Goal: Task Accomplishment & Management: Use online tool/utility

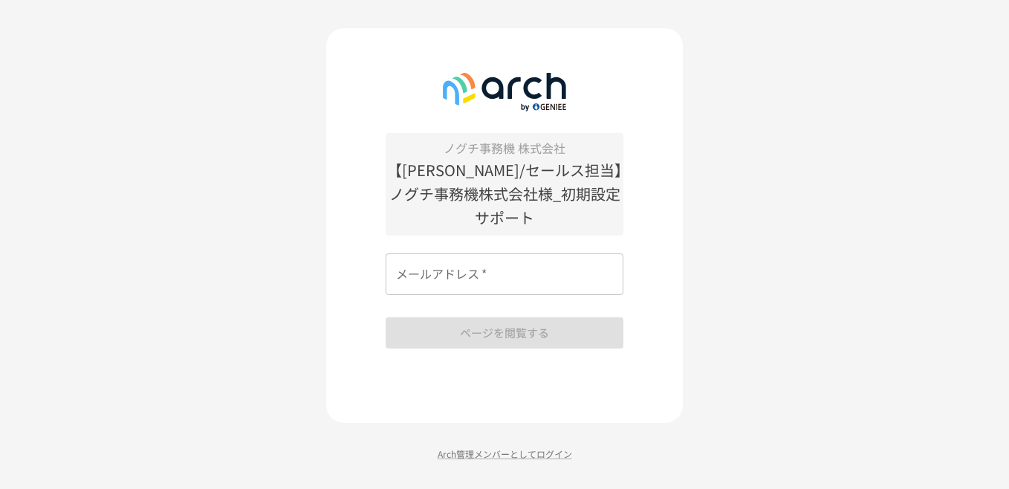
click at [415, 253] on div "メールアドレス   * メールアドレス   *" at bounding box center [504, 274] width 238 height 42
type input "**********"
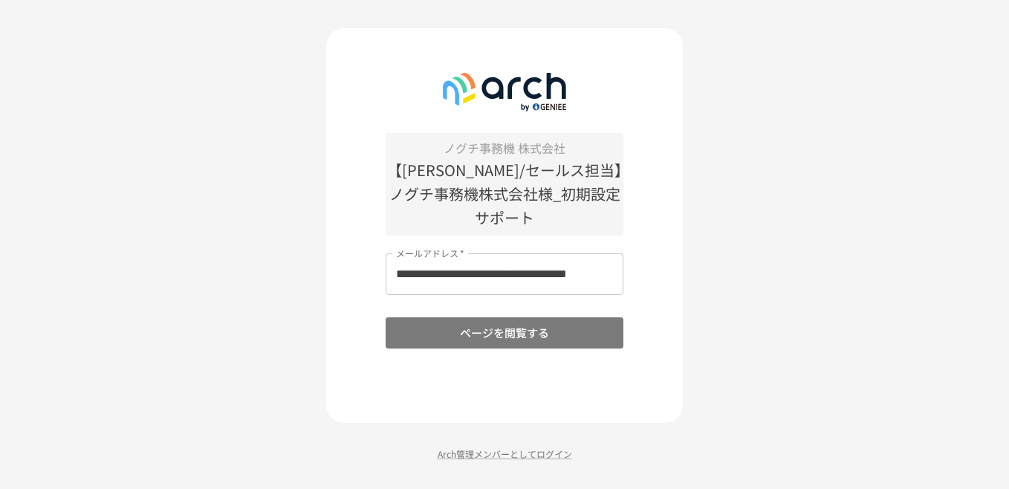
click at [455, 317] on button "ページを閲覧する" at bounding box center [504, 332] width 238 height 31
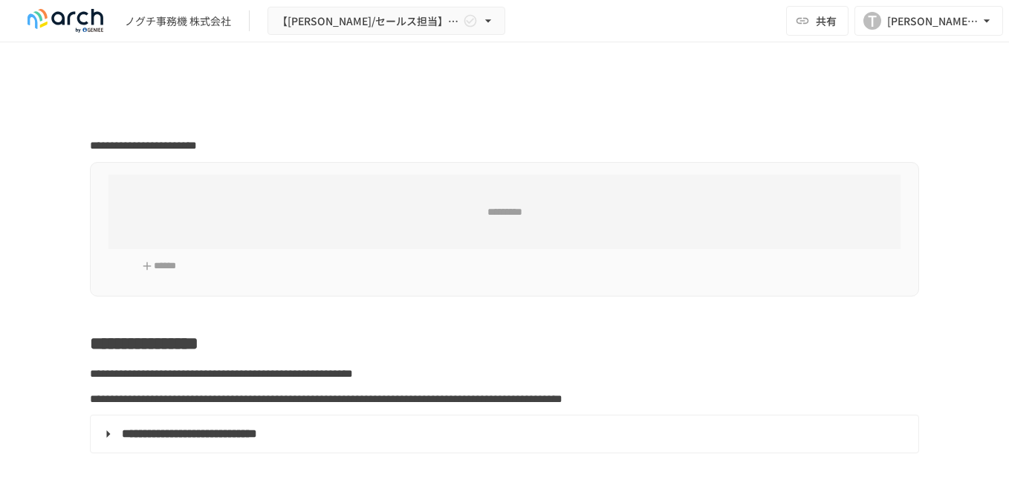
type input "**********"
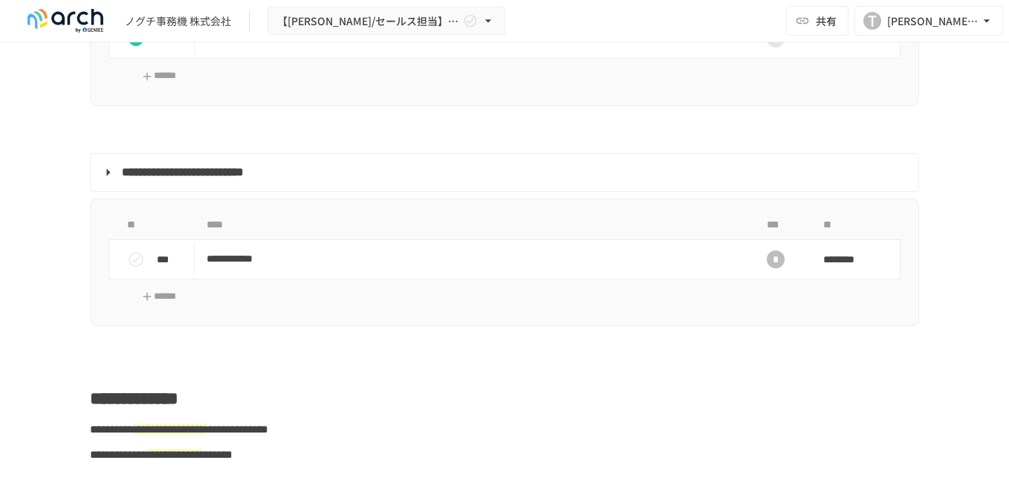
scroll to position [1783, 0]
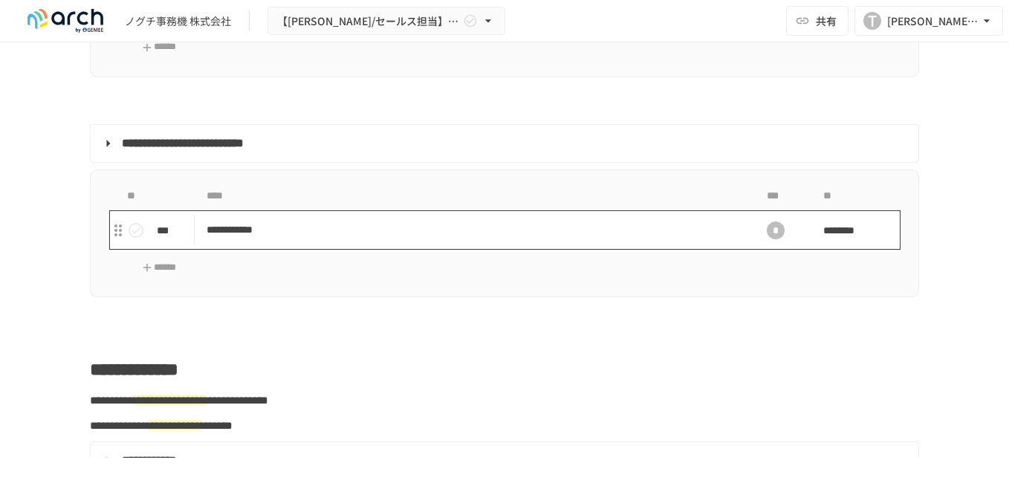
click at [301, 239] on p "**********" at bounding box center [472, 230] width 533 height 19
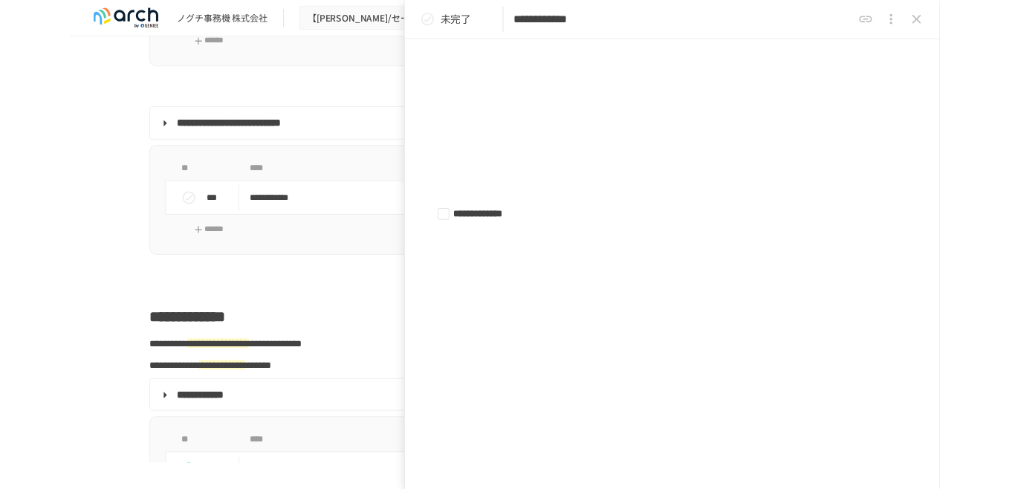
scroll to position [1263, 0]
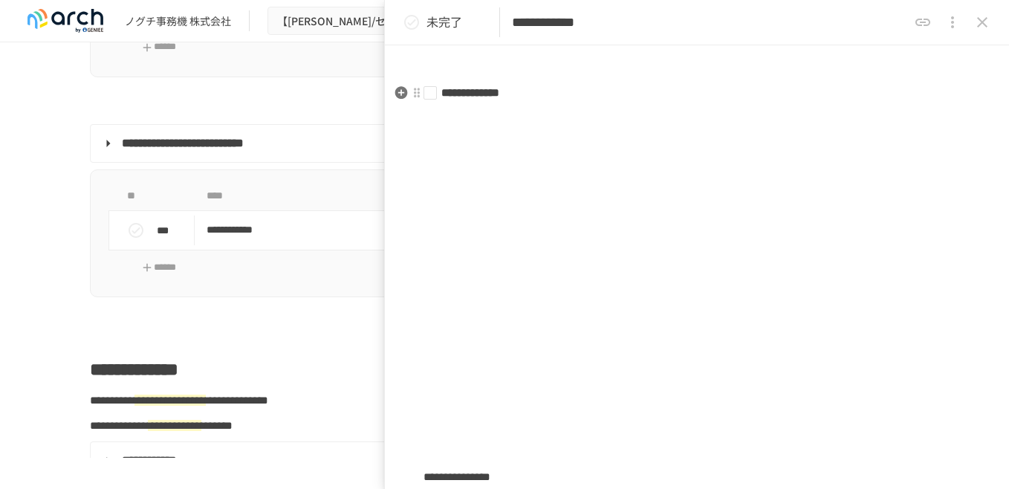
click at [432, 97] on li "**********" at bounding box center [690, 93] width 535 height 18
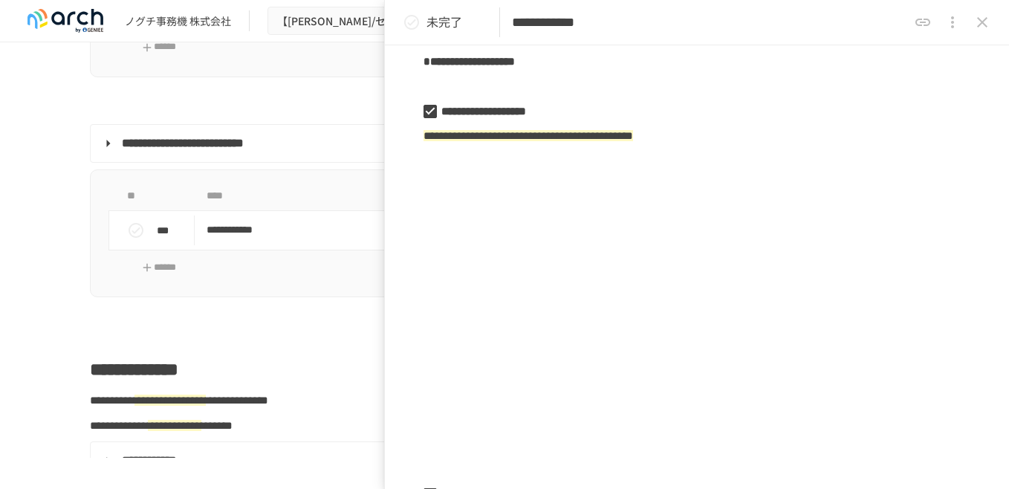
scroll to position [0, 0]
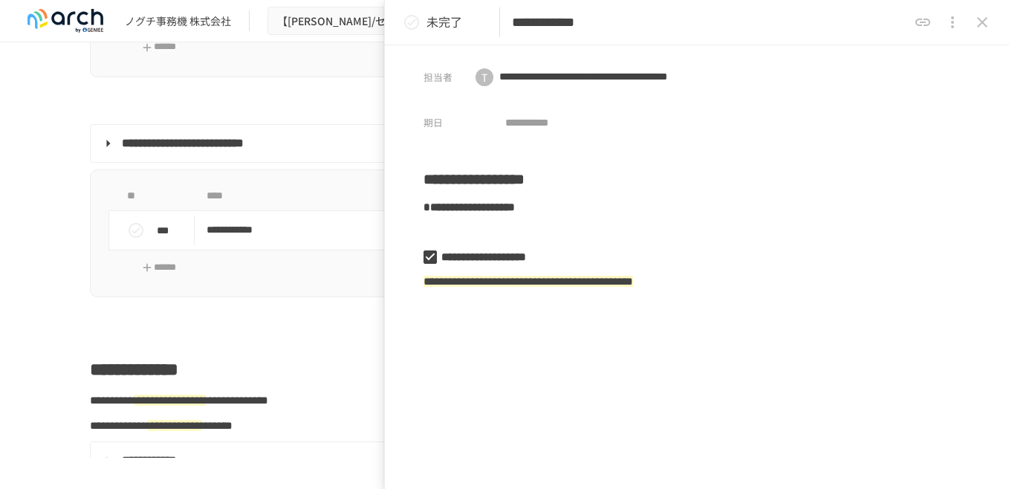
click at [983, 29] on icon "close drawer" at bounding box center [982, 22] width 18 height 18
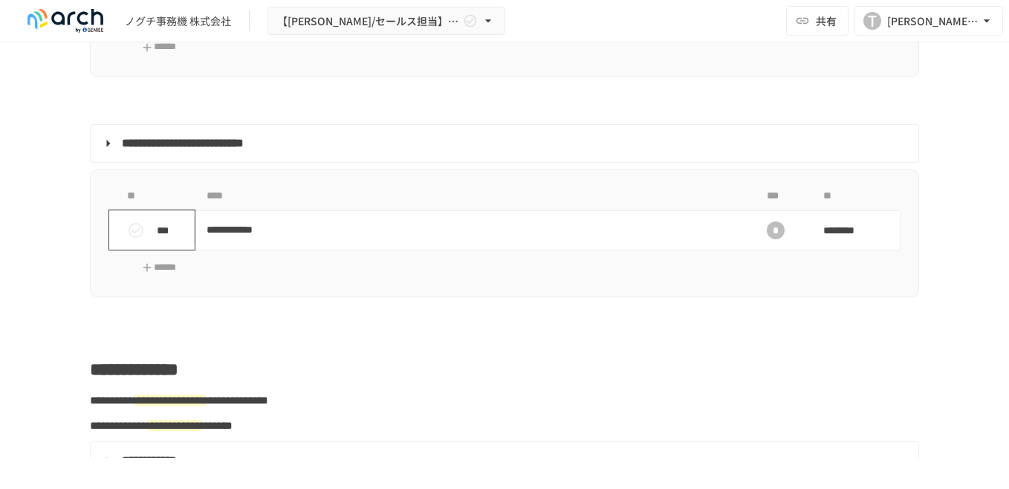
click at [133, 239] on icon "status" at bounding box center [136, 230] width 18 height 18
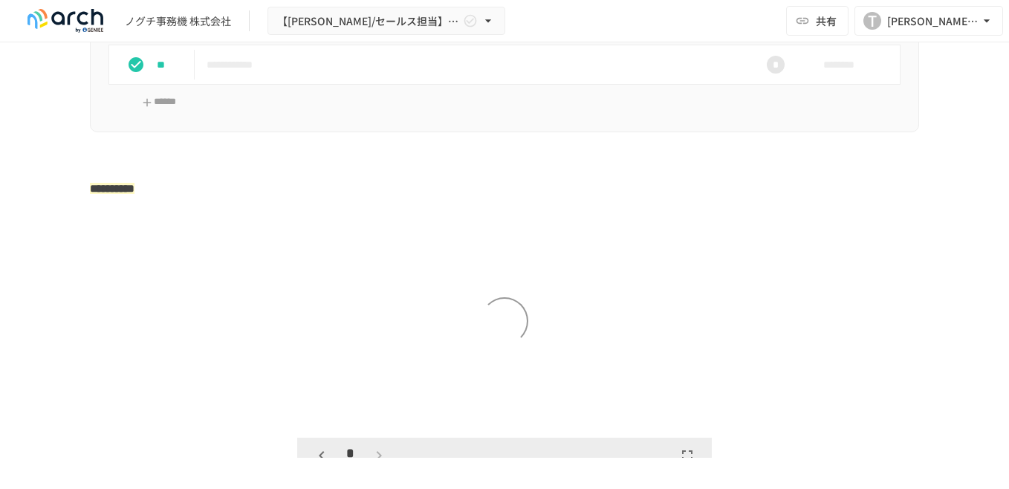
scroll to position [2377, 0]
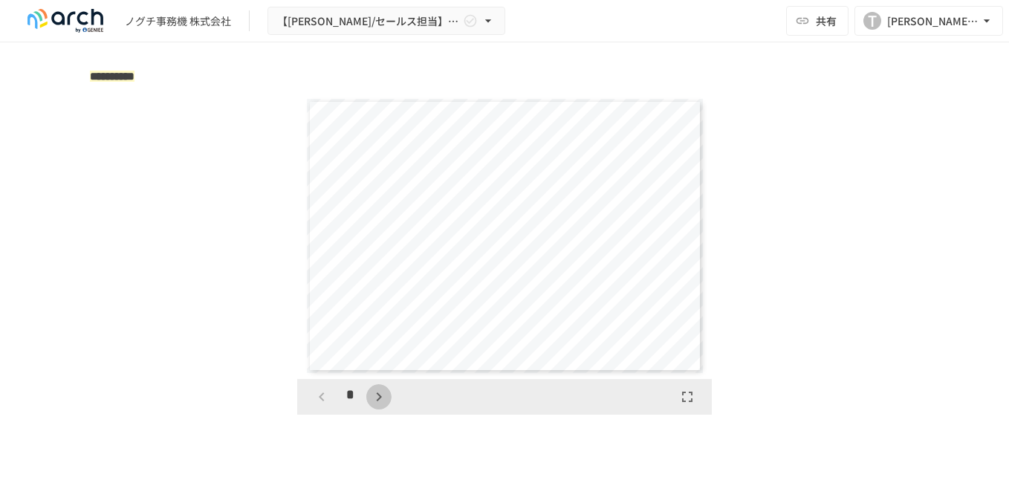
click at [374, 406] on icon "button" at bounding box center [379, 397] width 18 height 18
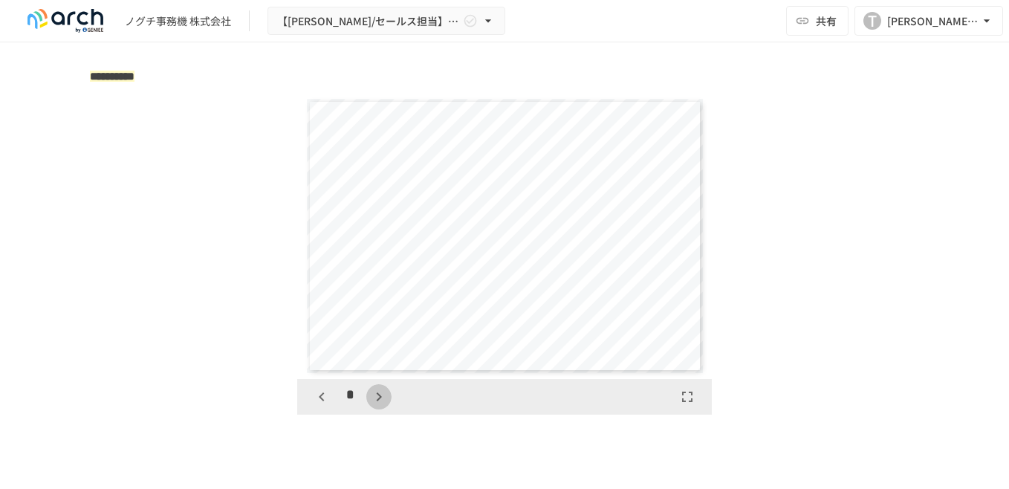
click at [374, 406] on icon "button" at bounding box center [379, 397] width 18 height 18
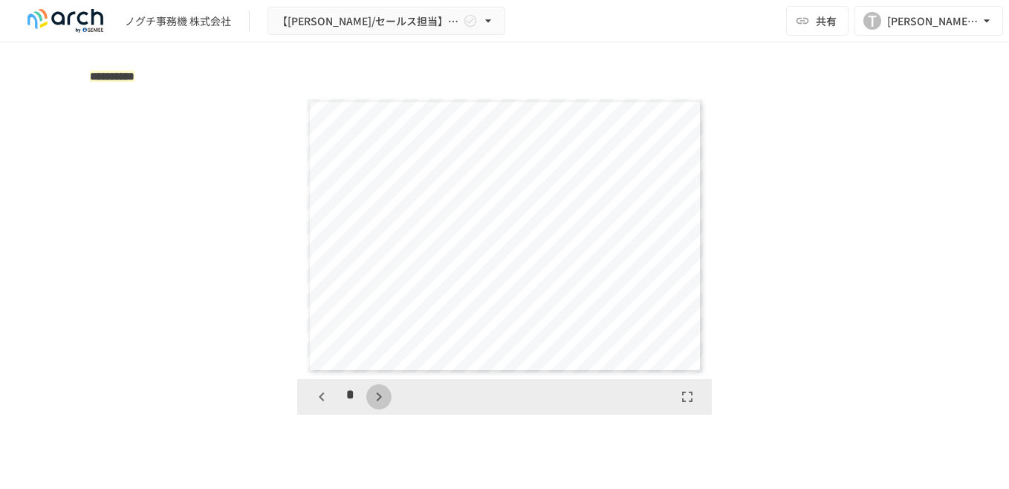
scroll to position [1716, 0]
click at [374, 406] on icon "button" at bounding box center [379, 397] width 18 height 18
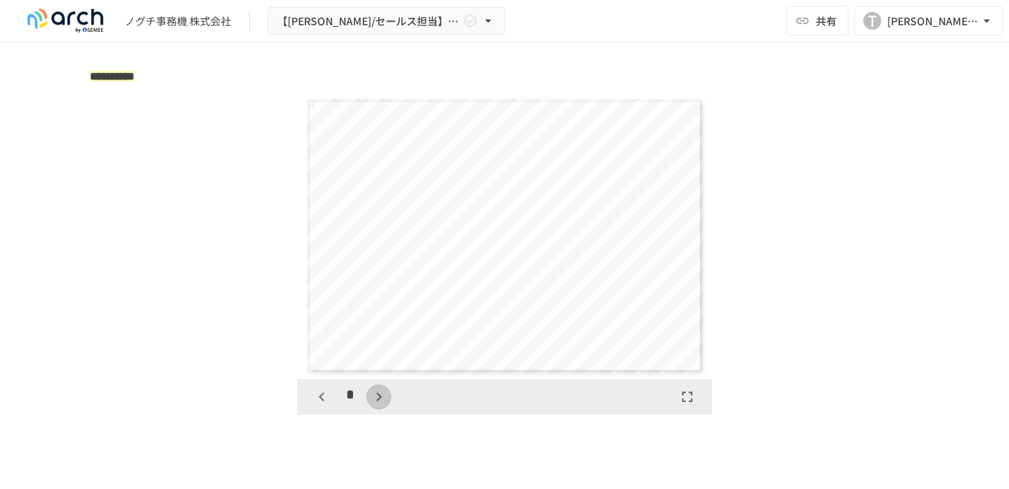
click at [374, 406] on icon "button" at bounding box center [379, 397] width 18 height 18
click at [377, 406] on icon "button" at bounding box center [386, 397] width 18 height 18
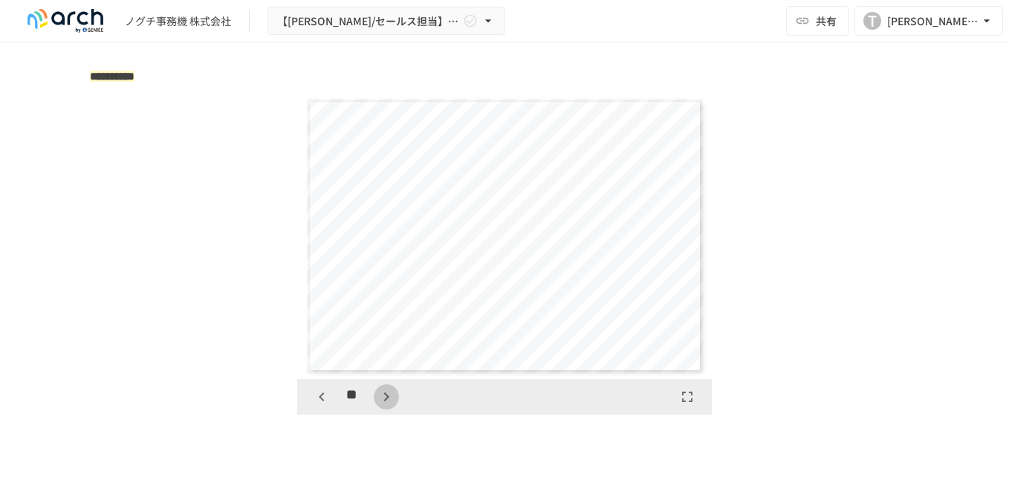
scroll to position [3145, 0]
click at [377, 406] on icon "button" at bounding box center [386, 397] width 18 height 18
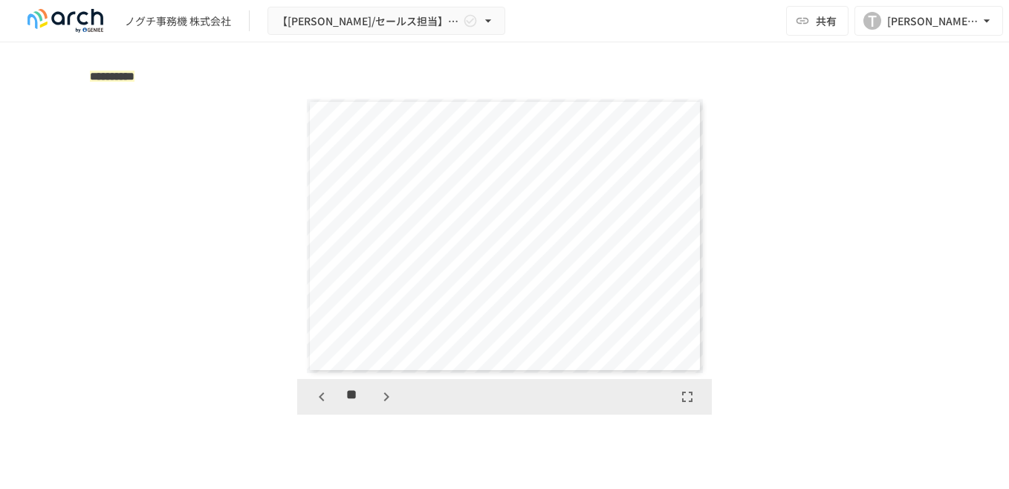
scroll to position [4003, 0]
click at [377, 406] on icon "button" at bounding box center [386, 397] width 18 height 18
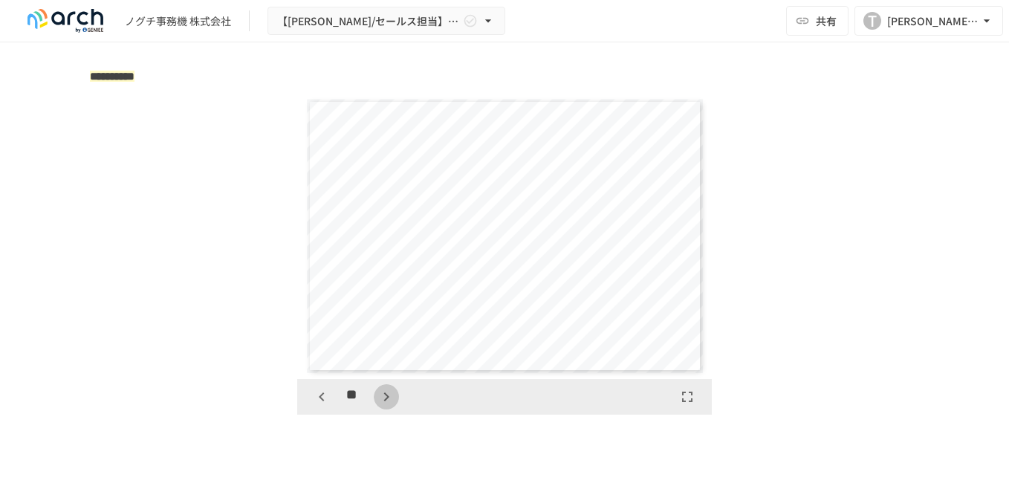
click at [377, 406] on icon "button" at bounding box center [386, 397] width 18 height 18
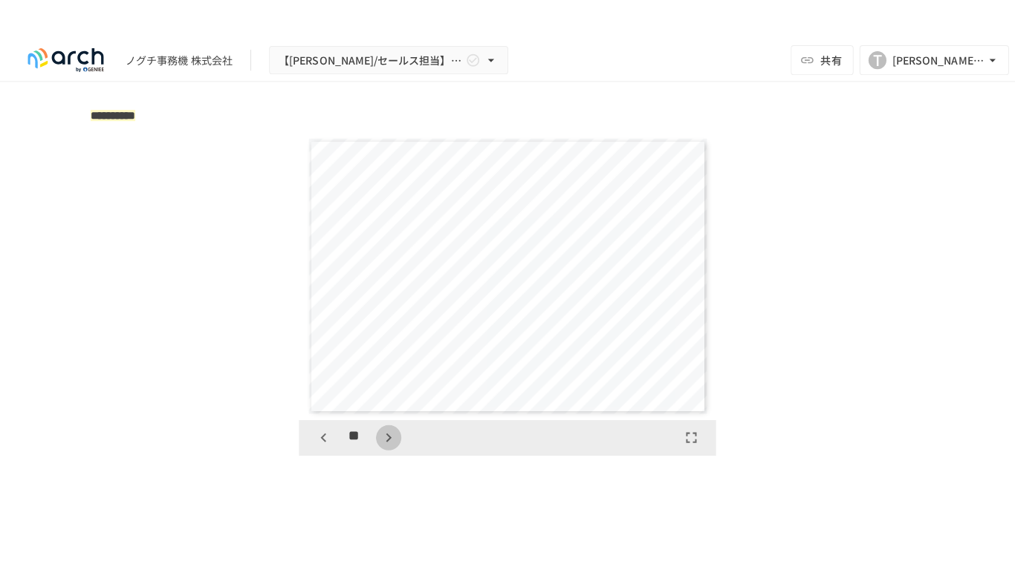
scroll to position [5147, 0]
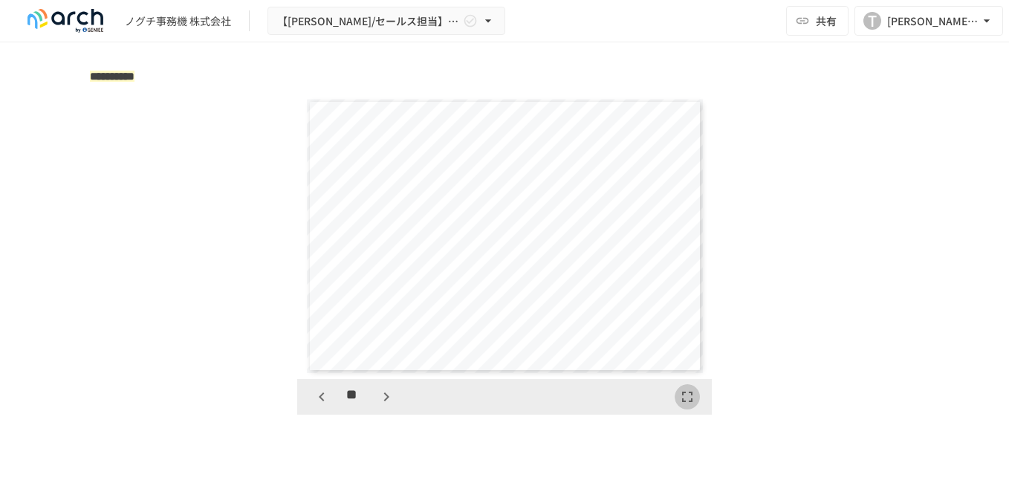
click at [680, 406] on icon "button" at bounding box center [687, 397] width 18 height 18
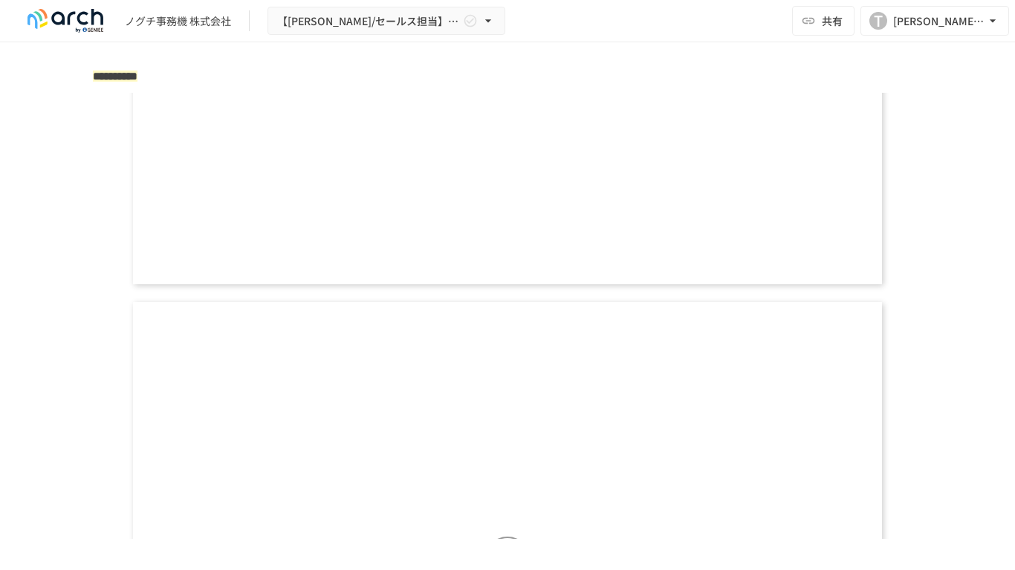
scroll to position [5348, 0]
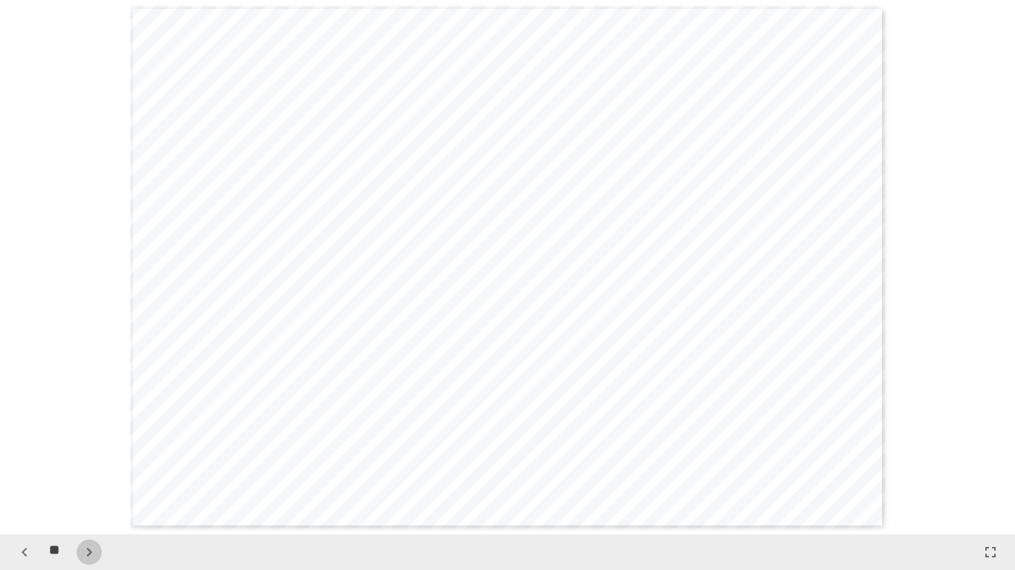
click at [86, 488] on icon "button" at bounding box center [89, 553] width 18 height 18
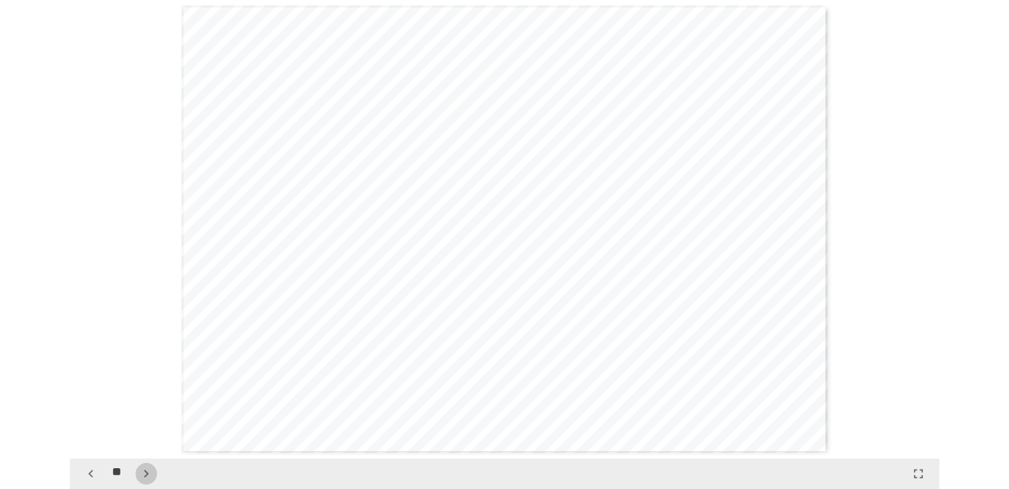
scroll to position [7487, 0]
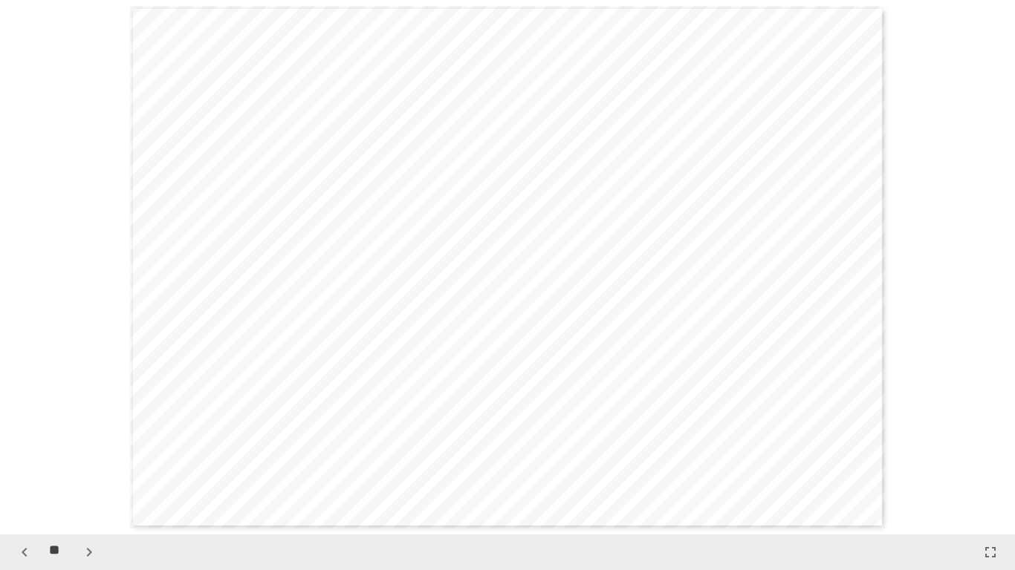
click at [995, 488] on icon "button" at bounding box center [990, 553] width 18 height 18
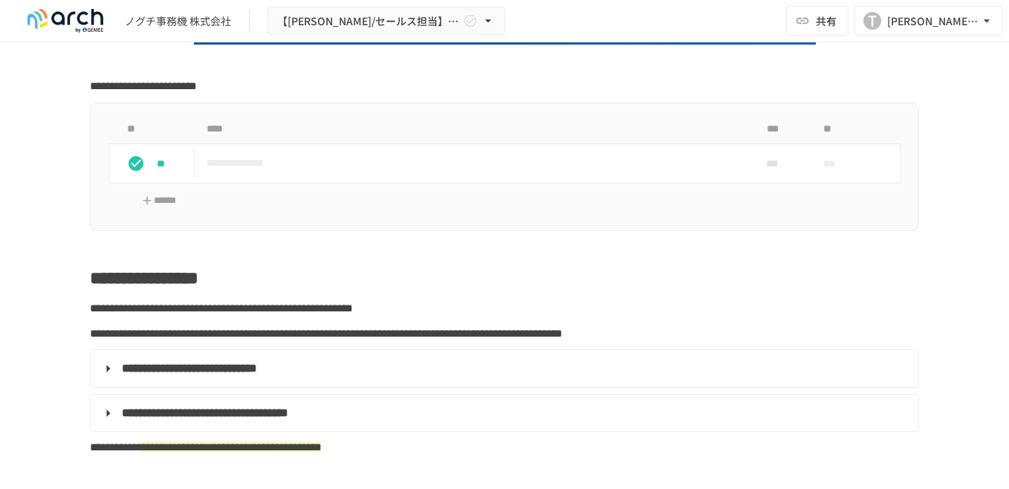
scroll to position [371, 0]
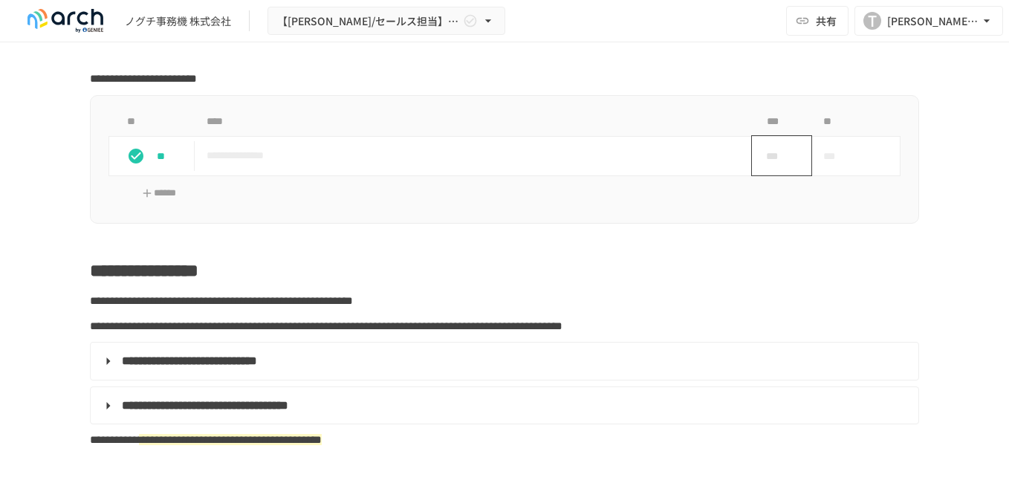
click at [775, 165] on div "***" at bounding box center [776, 156] width 48 height 30
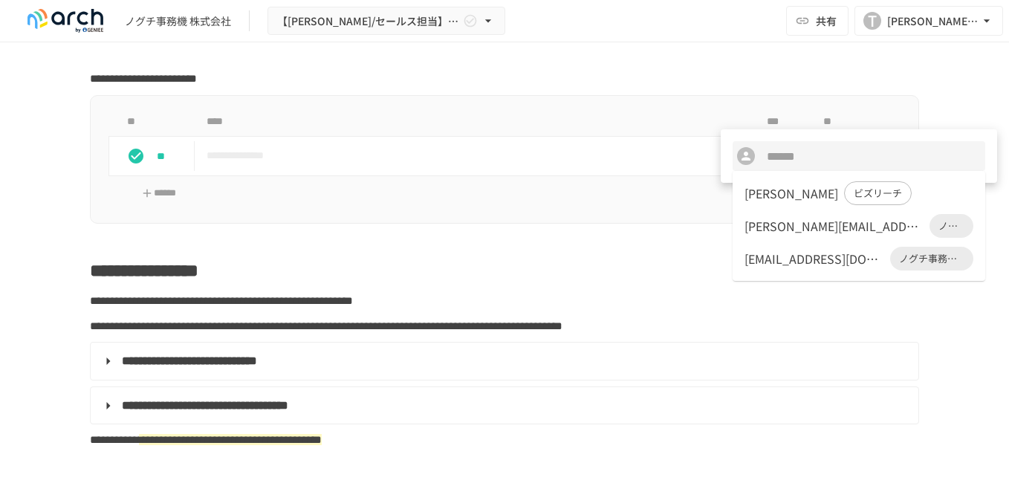
click at [680, 258] on div at bounding box center [504, 244] width 1009 height 489
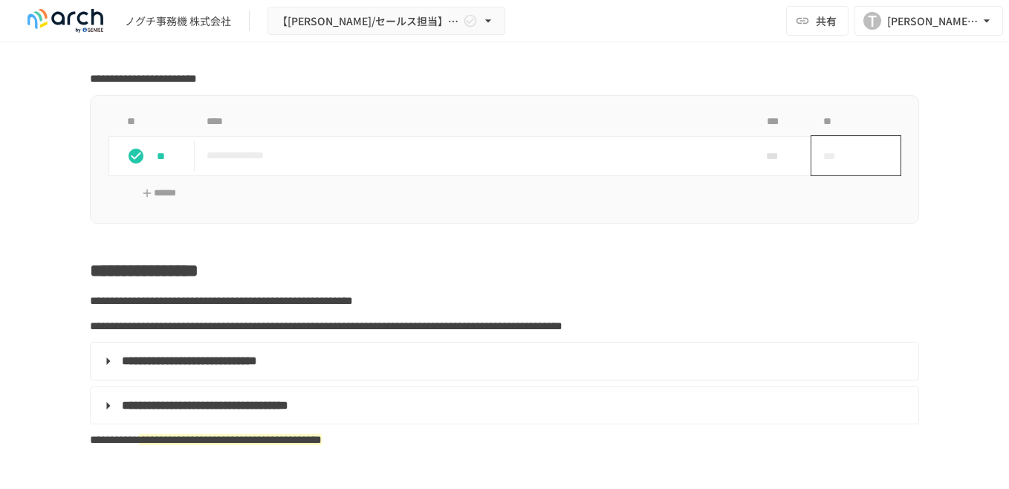
click at [847, 160] on span "***" at bounding box center [838, 156] width 31 height 30
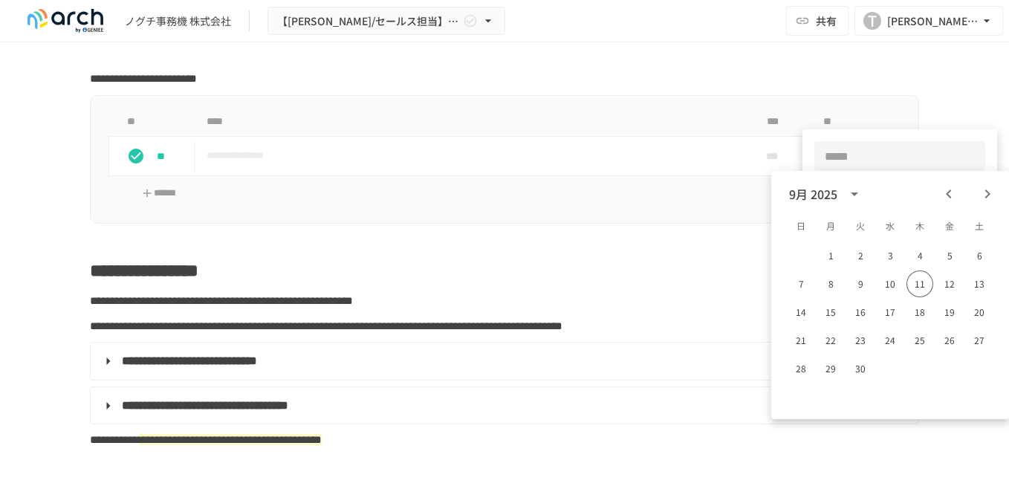
click at [673, 254] on div at bounding box center [504, 244] width 1009 height 489
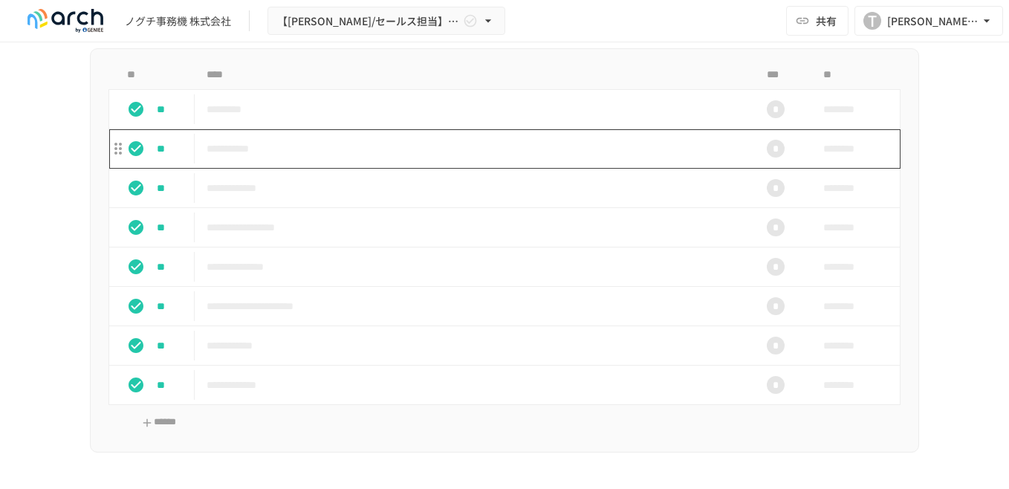
scroll to position [1411, 0]
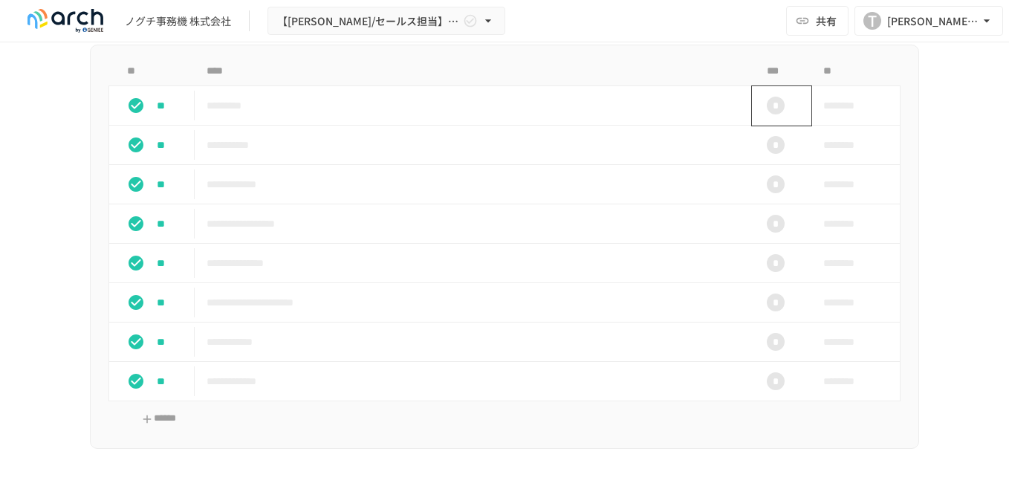
click at [769, 114] on div "*" at bounding box center [775, 106] width 18 height 18
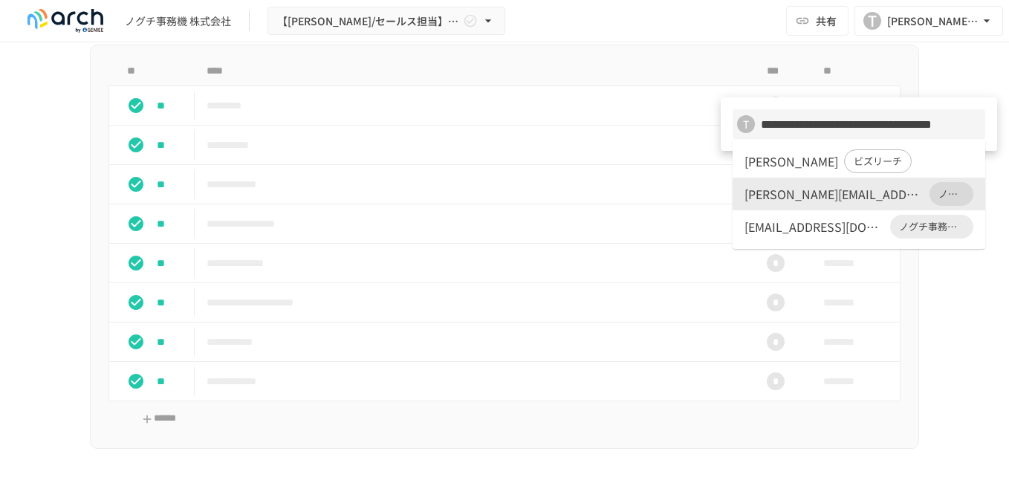
click at [671, 81] on div at bounding box center [504, 244] width 1009 height 489
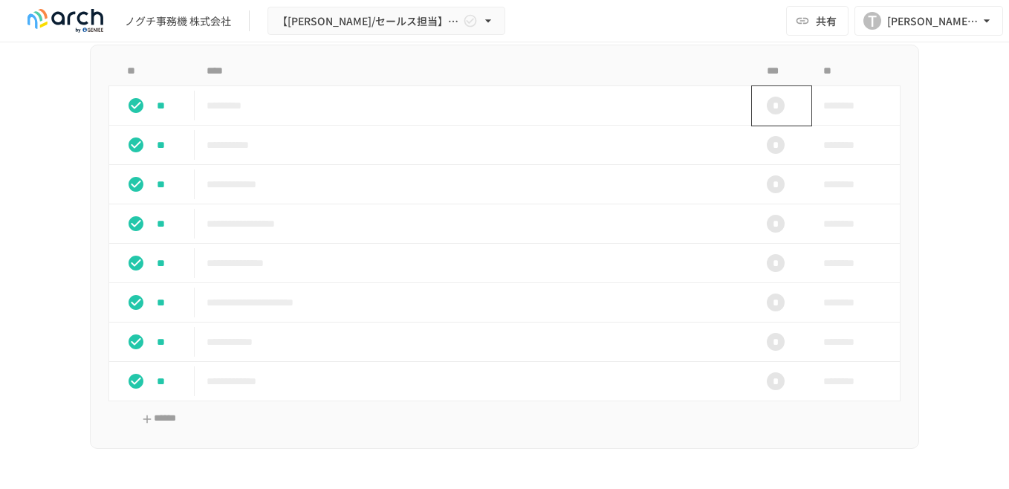
click at [778, 120] on div "*" at bounding box center [776, 106] width 48 height 30
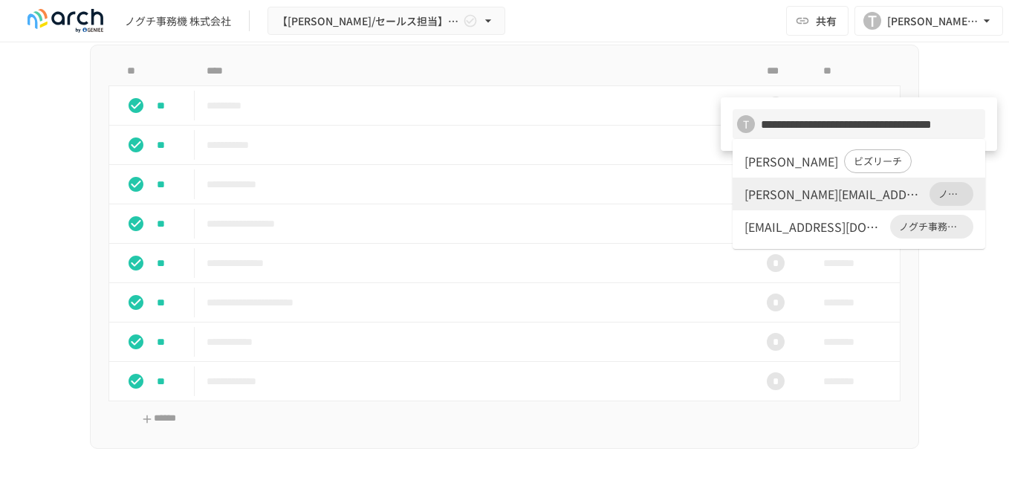
click at [837, 224] on div "agu-kudo@city.wakkanai.lg.jp" at bounding box center [814, 227] width 140 height 18
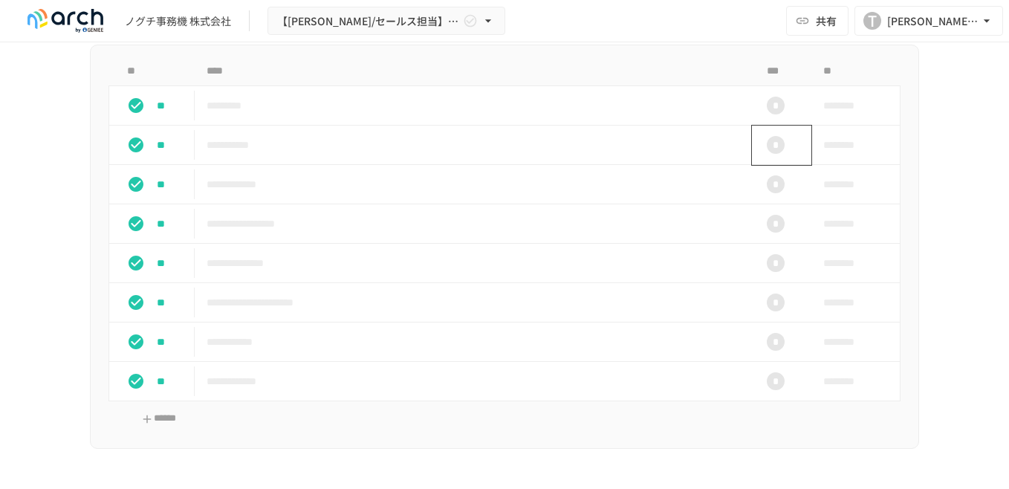
click at [767, 154] on div "*" at bounding box center [775, 145] width 18 height 18
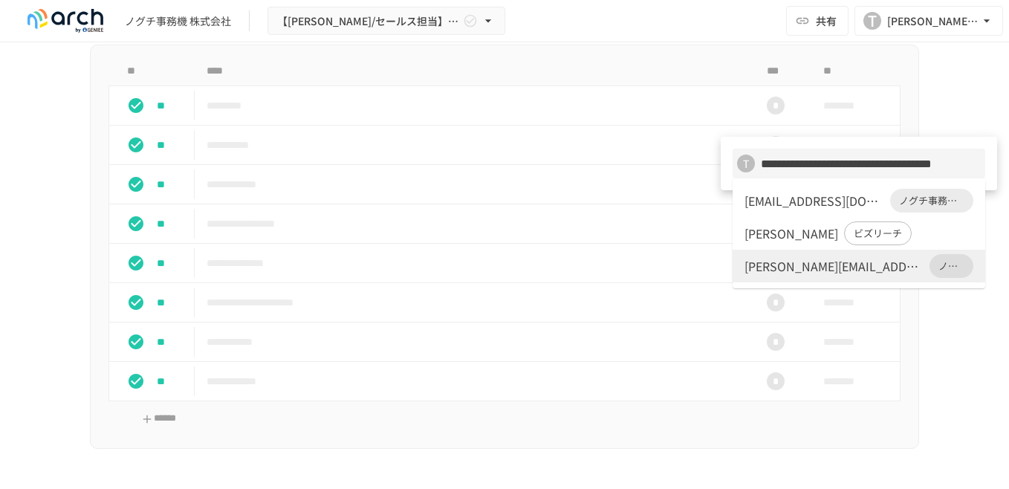
click at [784, 198] on div "agu-kudo@city.wakkanai.lg.jp" at bounding box center [814, 201] width 140 height 18
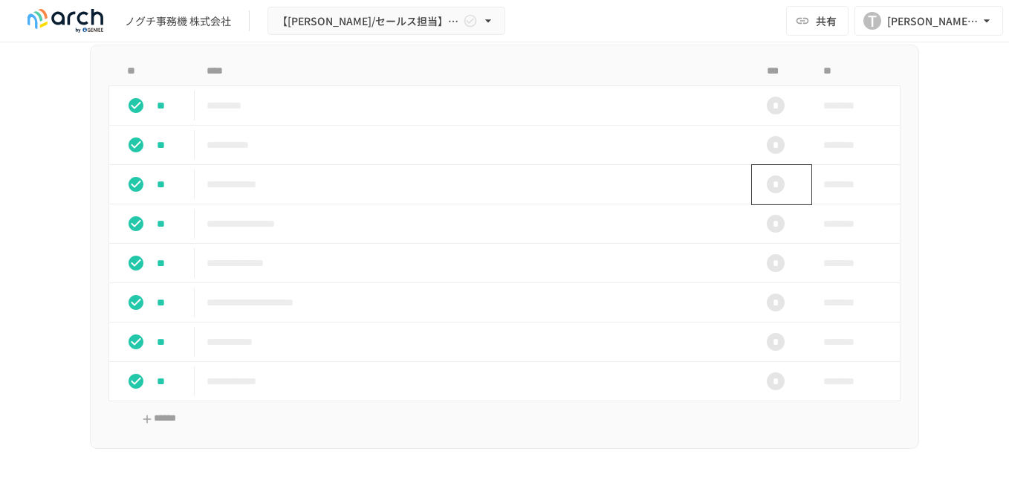
click at [773, 193] on div "*" at bounding box center [775, 184] width 18 height 18
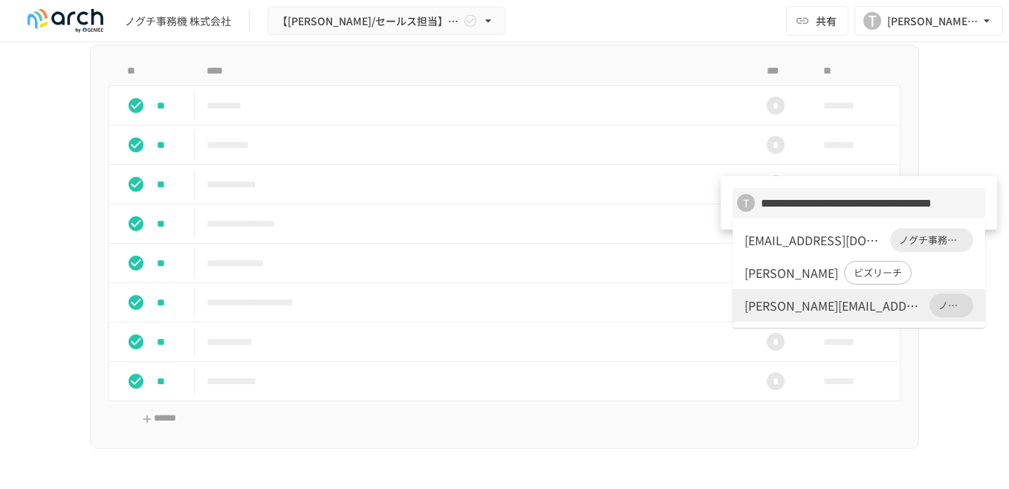
click at [792, 234] on div "agu-kudo@city.wakkanai.lg.jp" at bounding box center [814, 240] width 140 height 18
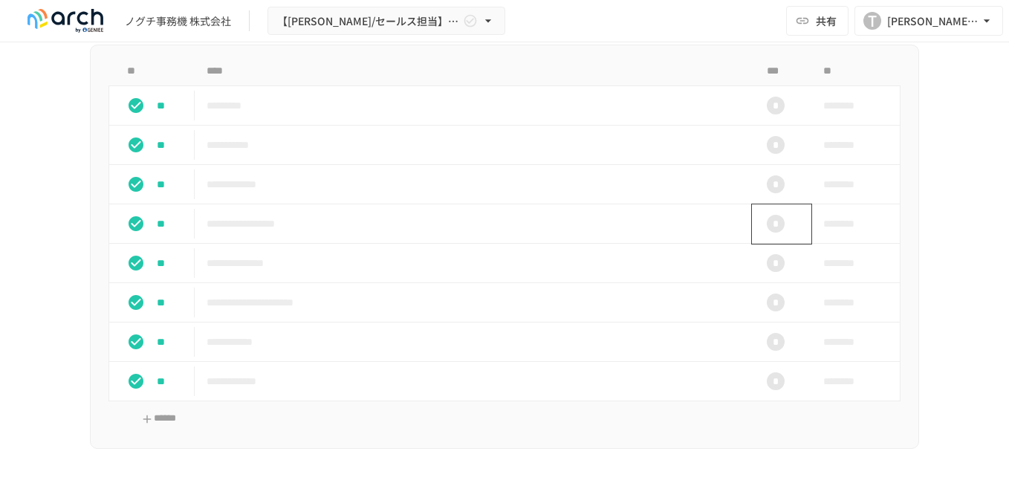
click at [769, 232] on div "*" at bounding box center [775, 224] width 18 height 18
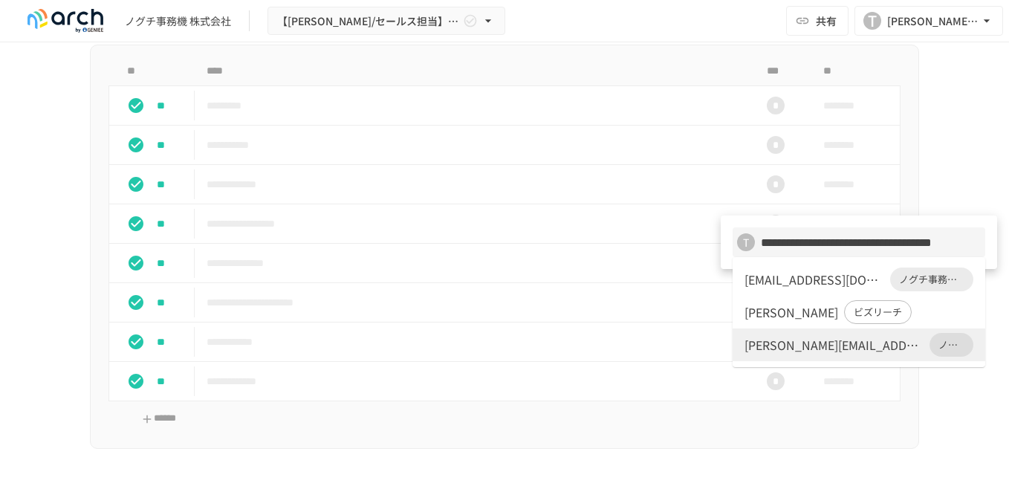
click at [785, 276] on div "agu-kudo@city.wakkanai.lg.jp" at bounding box center [814, 279] width 140 height 18
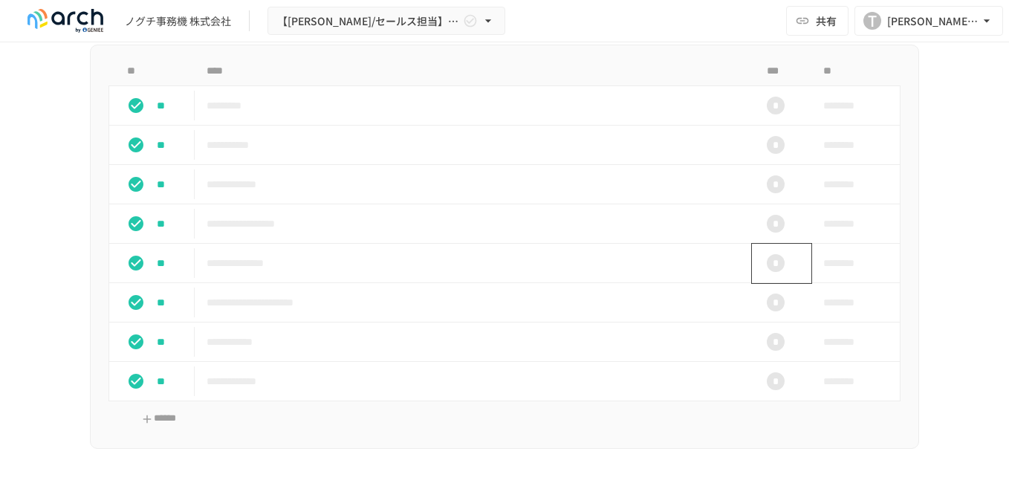
click at [772, 272] on div "*" at bounding box center [775, 263] width 18 height 18
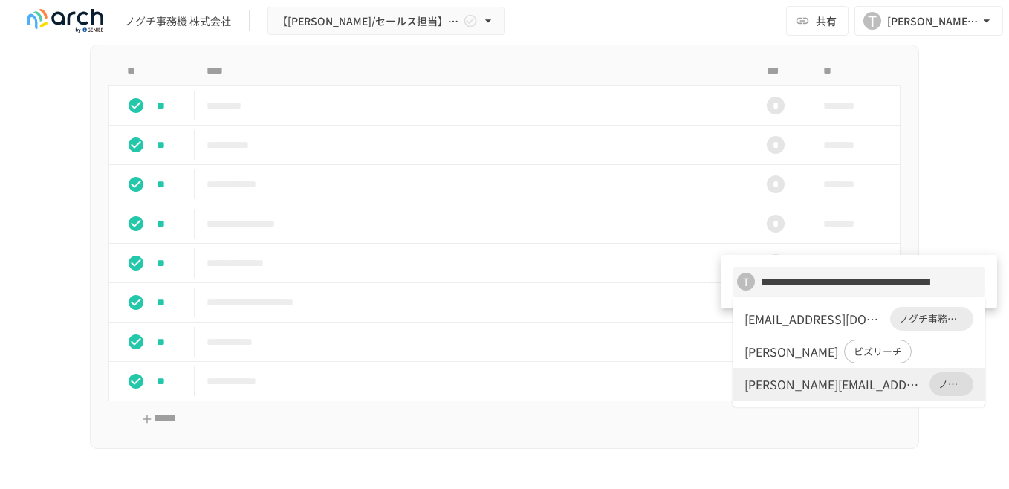
click at [780, 318] on div "agu-kudo@city.wakkanai.lg.jp" at bounding box center [814, 319] width 140 height 18
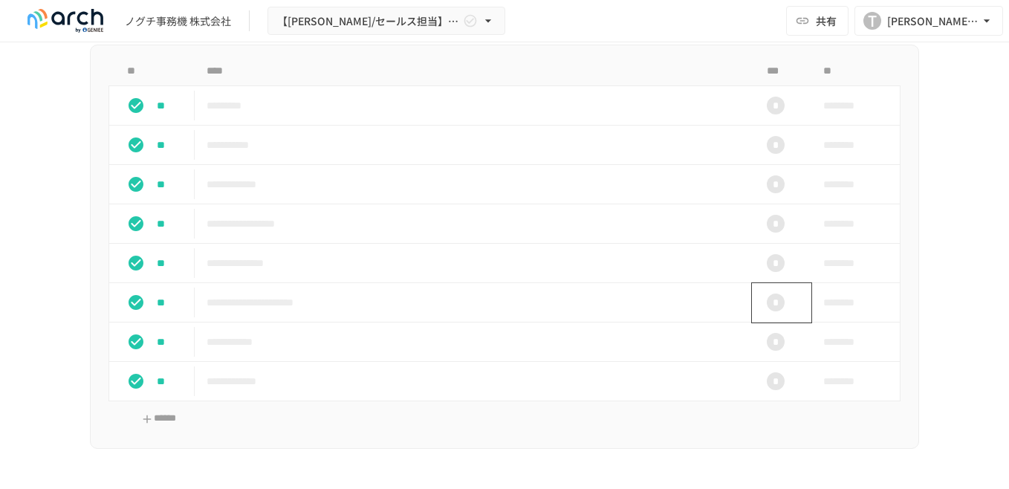
click at [767, 311] on div "*" at bounding box center [775, 302] width 18 height 18
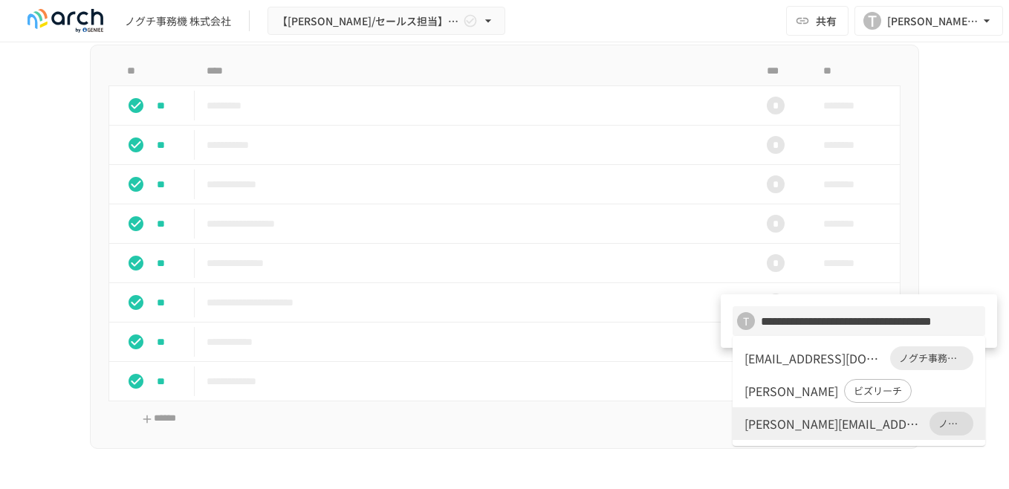
click at [781, 356] on div "agu-kudo@city.wakkanai.lg.jp" at bounding box center [814, 358] width 140 height 18
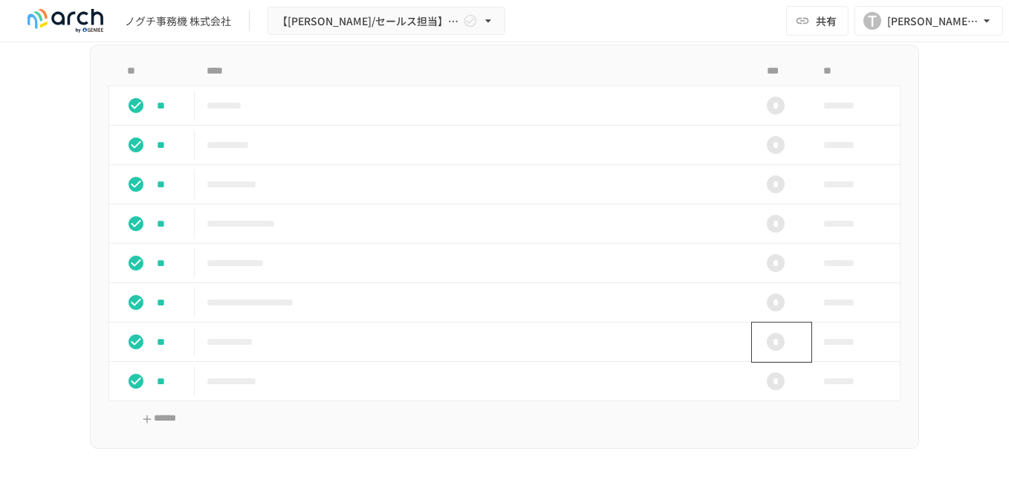
click at [766, 351] on div "*" at bounding box center [775, 342] width 18 height 18
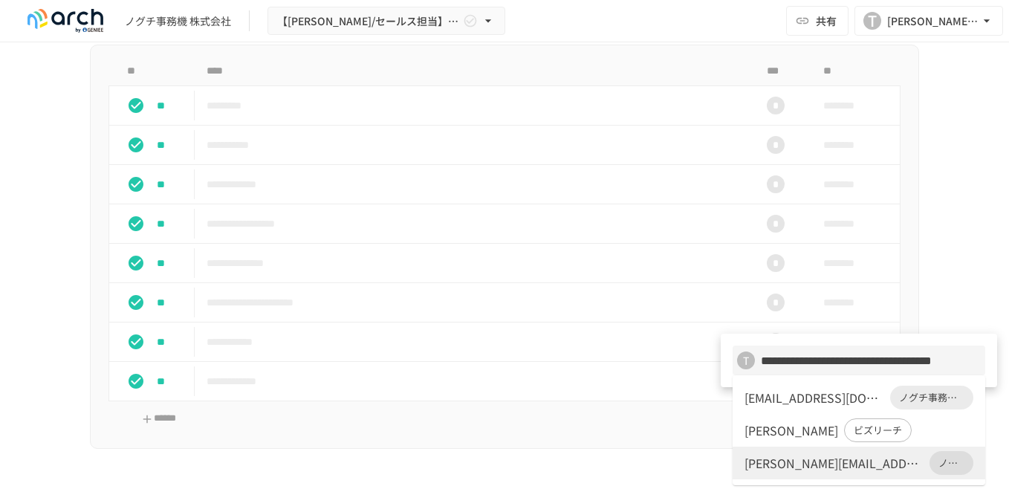
click at [775, 390] on div "agu-kudo@city.wakkanai.lg.jp" at bounding box center [814, 397] width 140 height 18
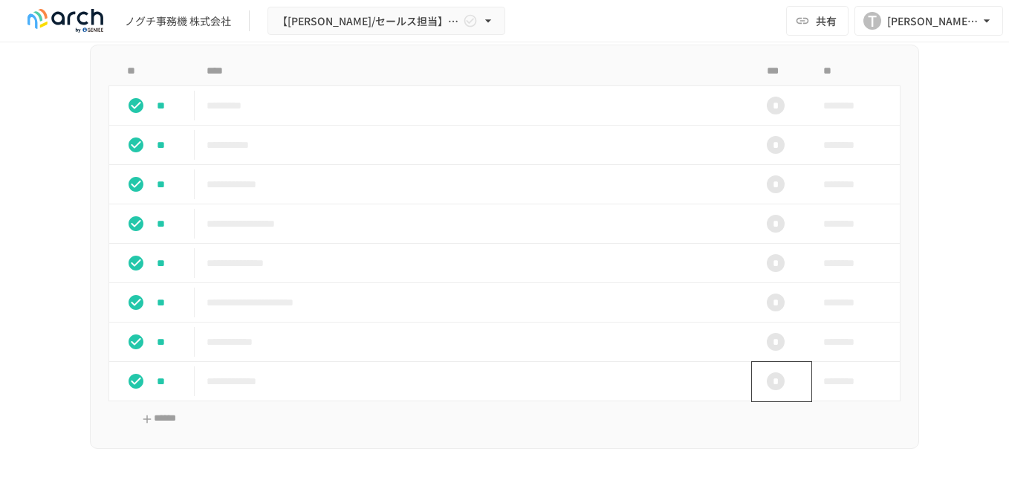
click at [769, 390] on div "*" at bounding box center [775, 381] width 18 height 18
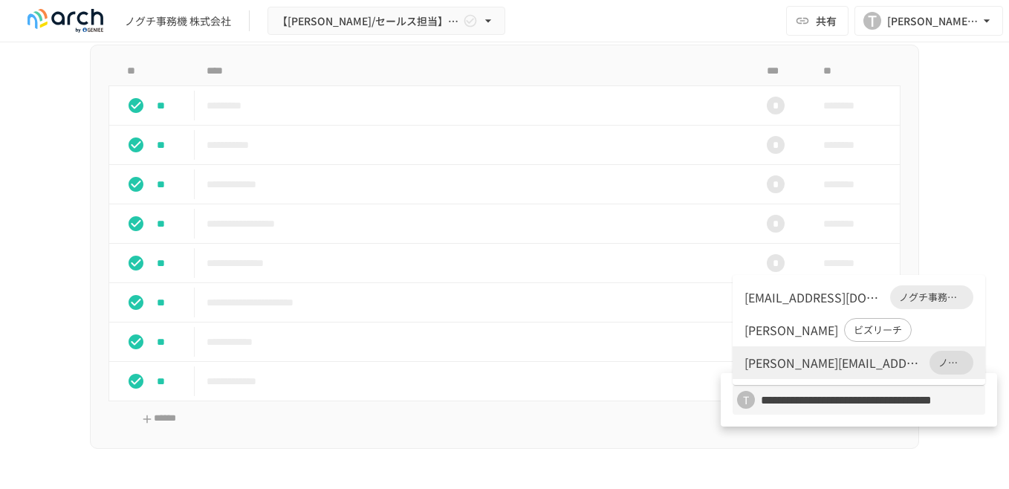
click at [758, 290] on div "agu-kudo@city.wakkanai.lg.jp" at bounding box center [814, 297] width 140 height 18
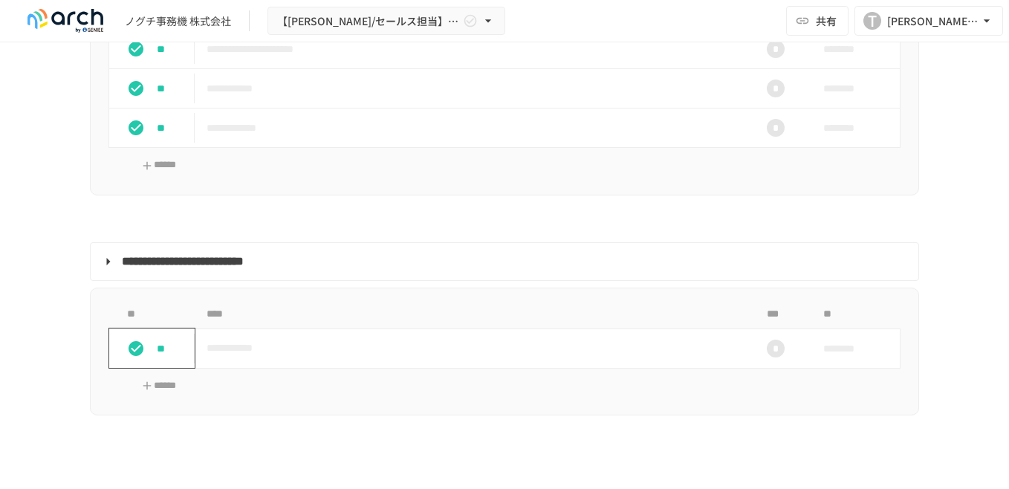
scroll to position [1783, 0]
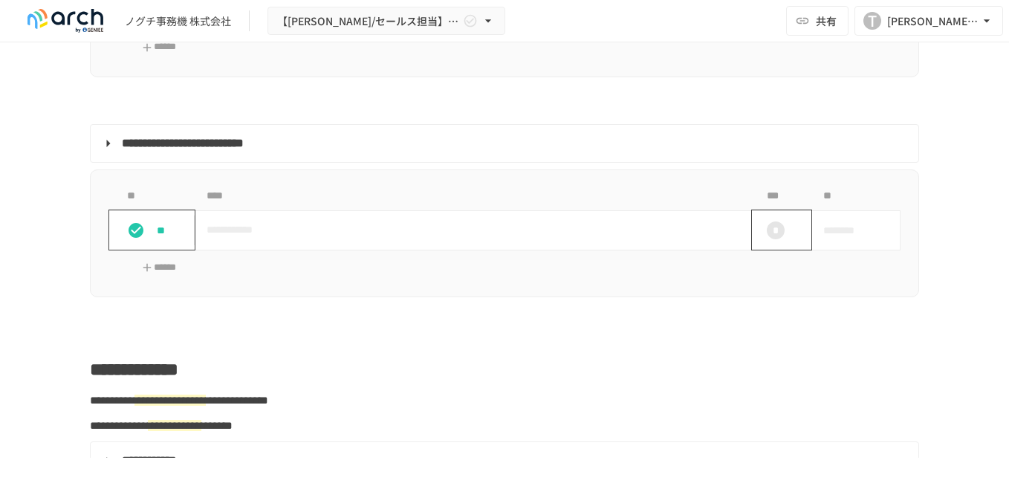
click at [770, 239] on div "*" at bounding box center [775, 230] width 18 height 18
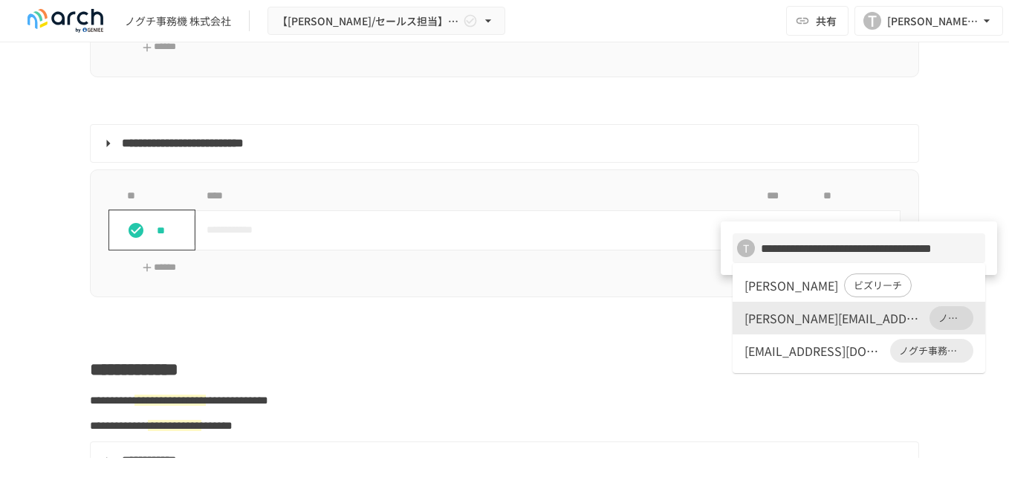
click at [794, 330] on li "takahashi-masaaki@noguchi-jimuki.co.jp ノグチ事務機 株式会社" at bounding box center [858, 318] width 253 height 33
click at [929, 315] on span "ノグチ事務機 株式会社" at bounding box center [951, 317] width 44 height 15
click at [563, 291] on div at bounding box center [504, 244] width 1009 height 489
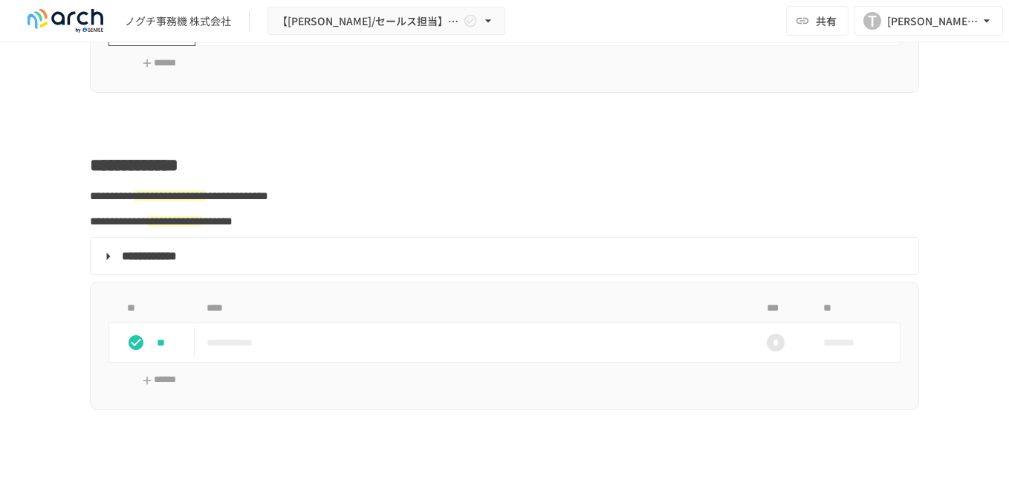
scroll to position [2005, 0]
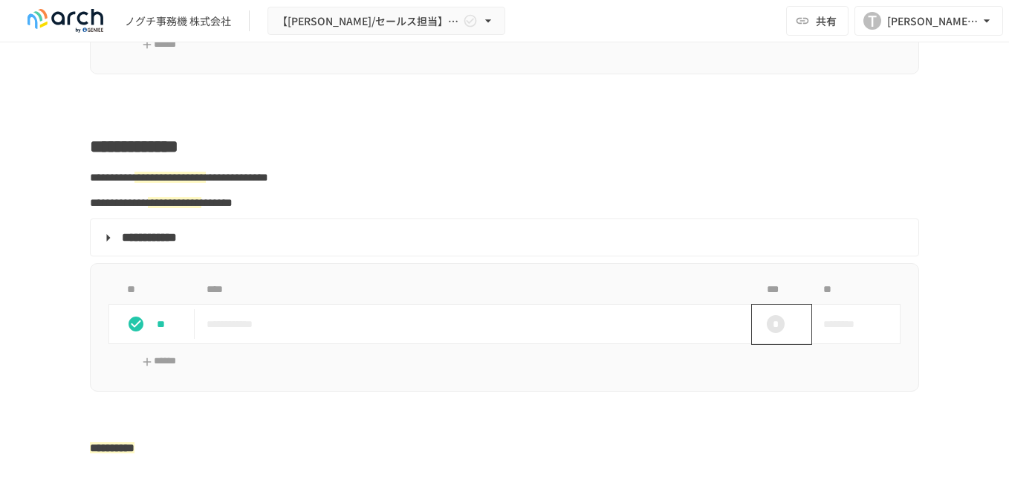
click at [770, 333] on div "*" at bounding box center [775, 324] width 18 height 18
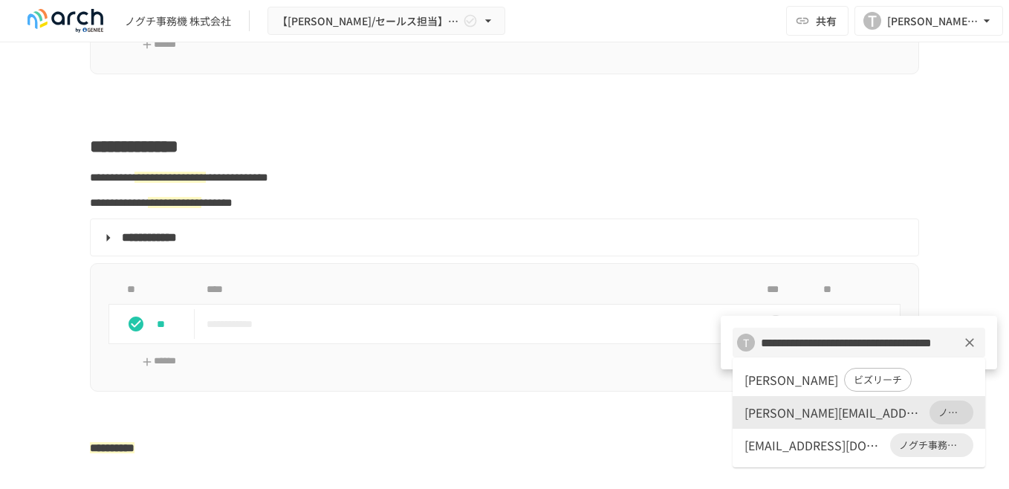
click at [784, 340] on input "**********" at bounding box center [846, 342] width 182 height 21
click at [669, 365] on div at bounding box center [504, 244] width 1009 height 489
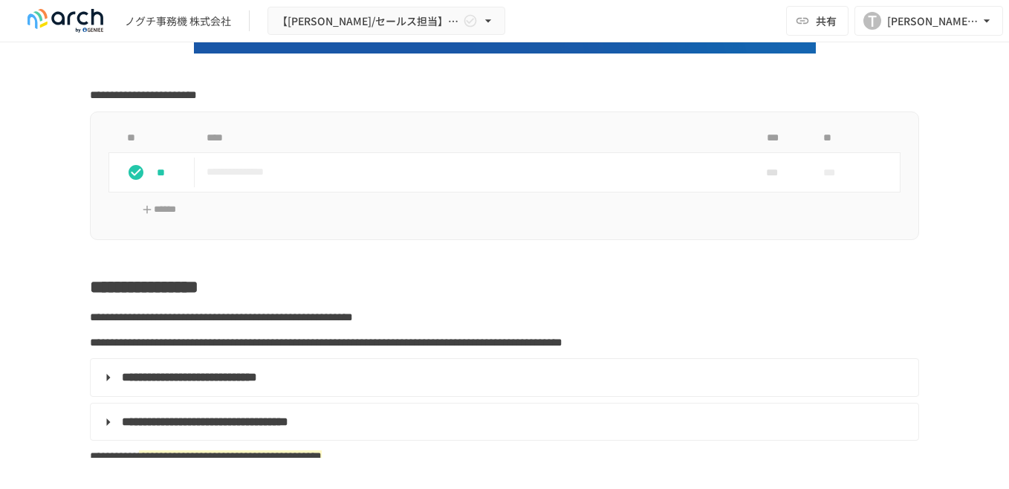
scroll to position [371, 0]
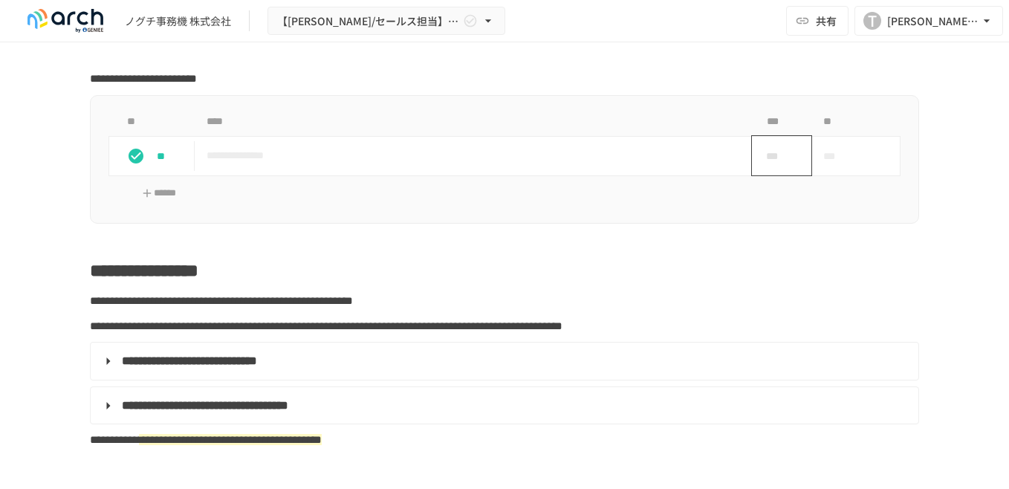
click at [773, 162] on span "***" at bounding box center [775, 156] width 43 height 16
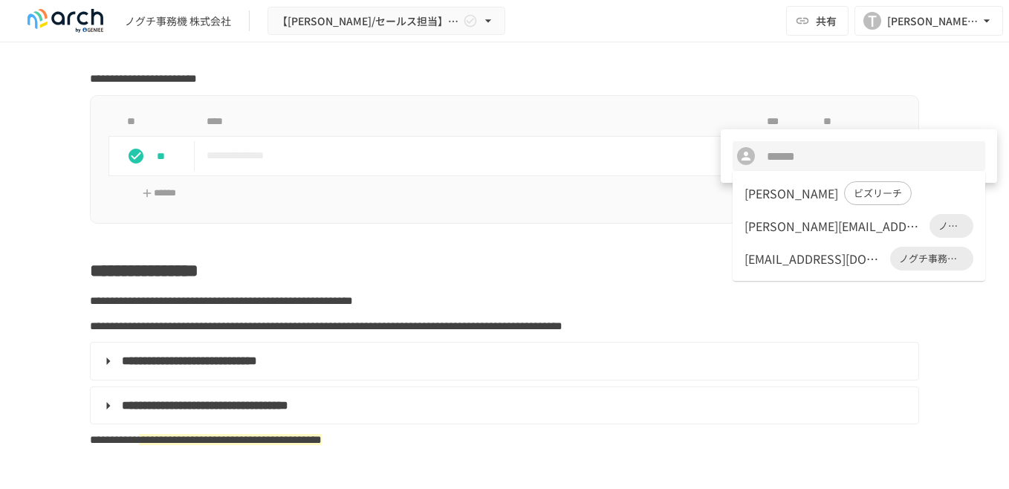
click at [766, 219] on div "[PERSON_NAME][EMAIL_ADDRESS][DOMAIN_NAME]" at bounding box center [833, 226] width 179 height 18
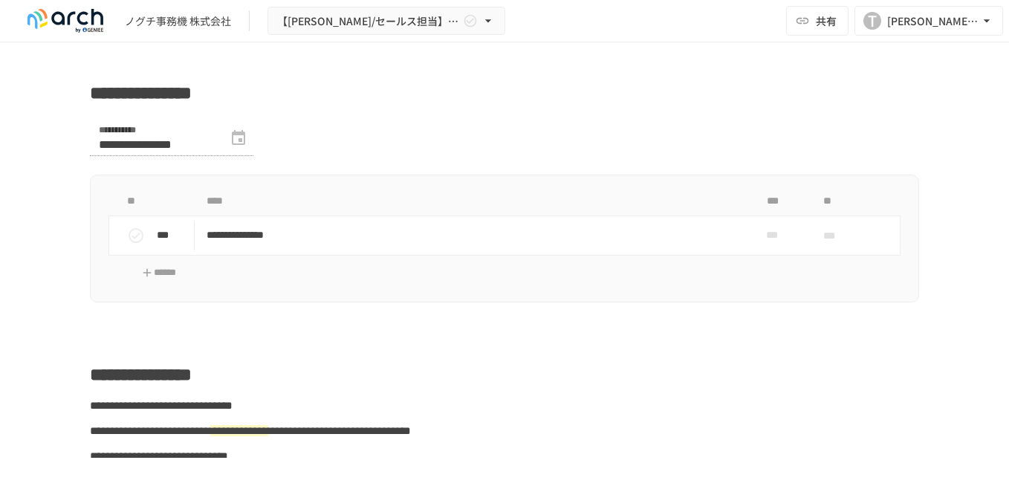
scroll to position [817, 0]
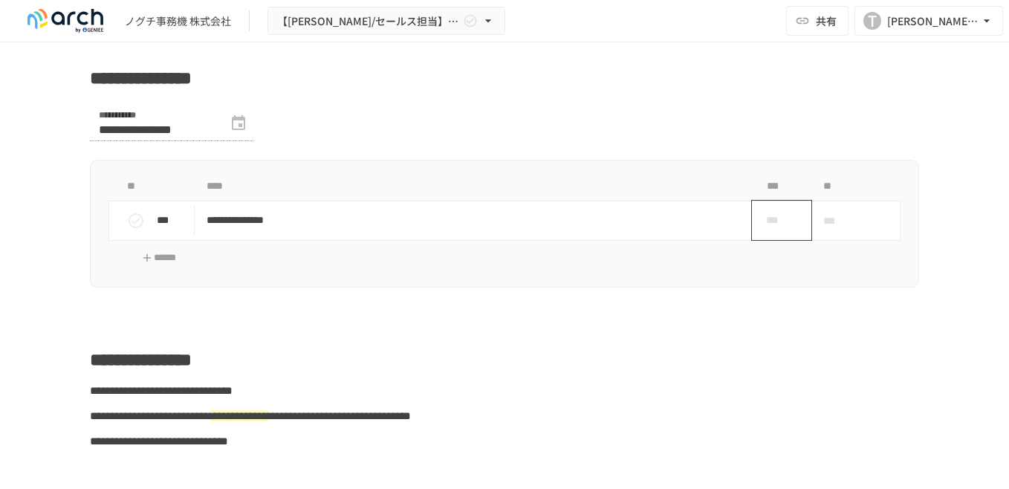
click at [766, 228] on span "***" at bounding box center [775, 220] width 43 height 16
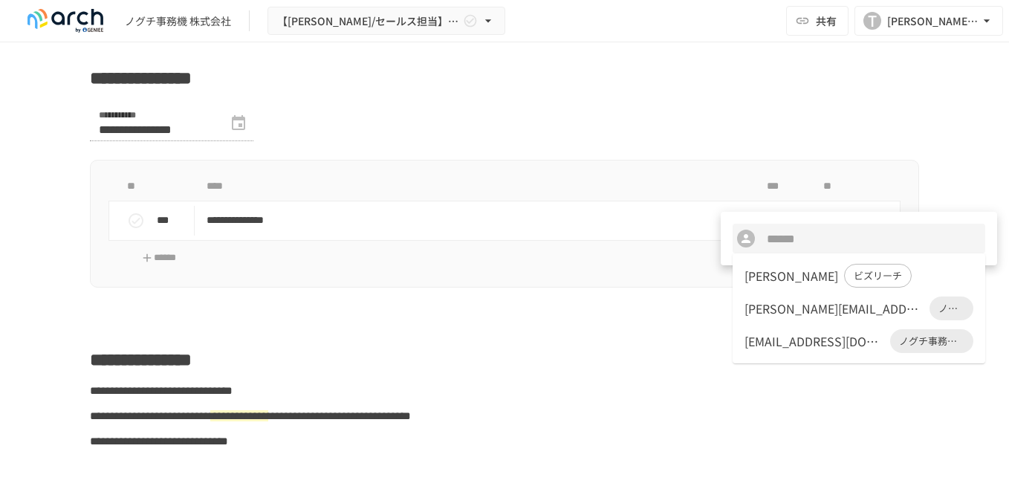
click at [637, 329] on div at bounding box center [504, 244] width 1009 height 489
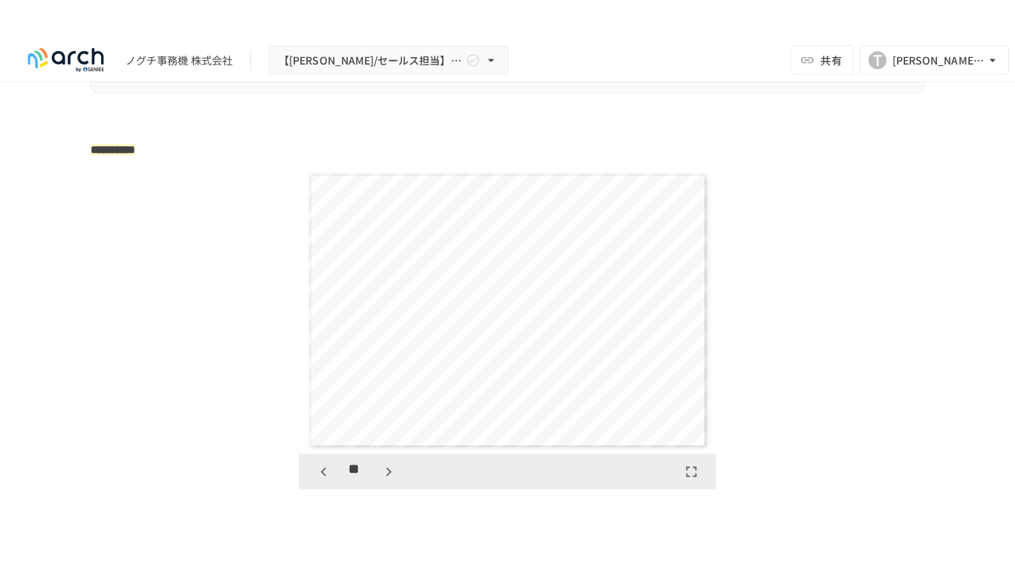
scroll to position [2342, 0]
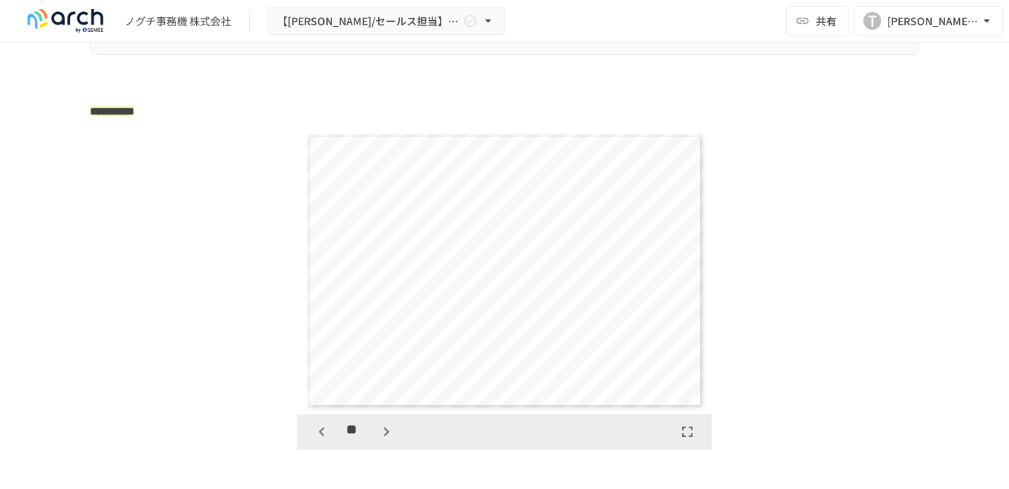
click at [680, 440] on icon "button" at bounding box center [687, 432] width 18 height 18
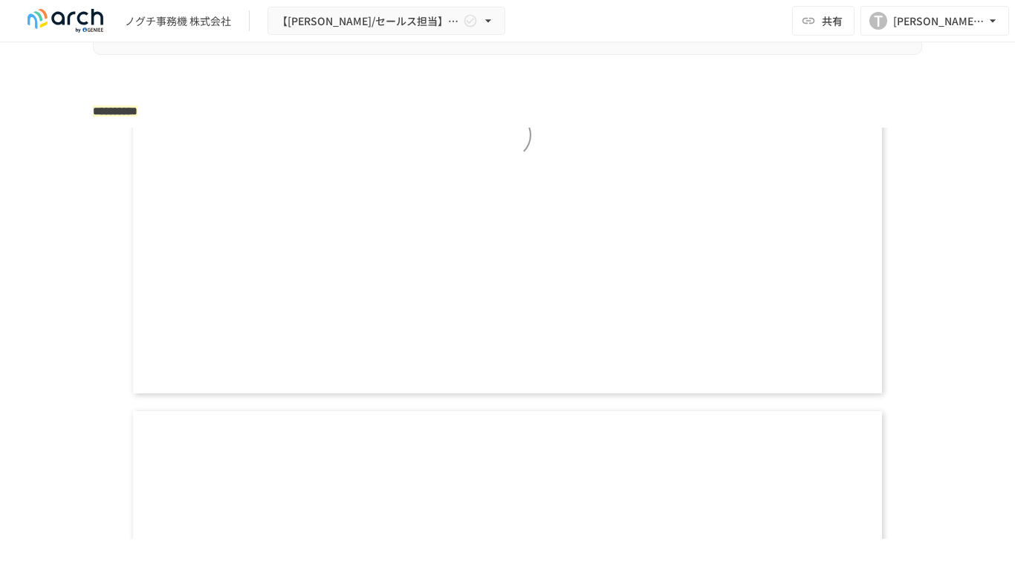
scroll to position [3743, 0]
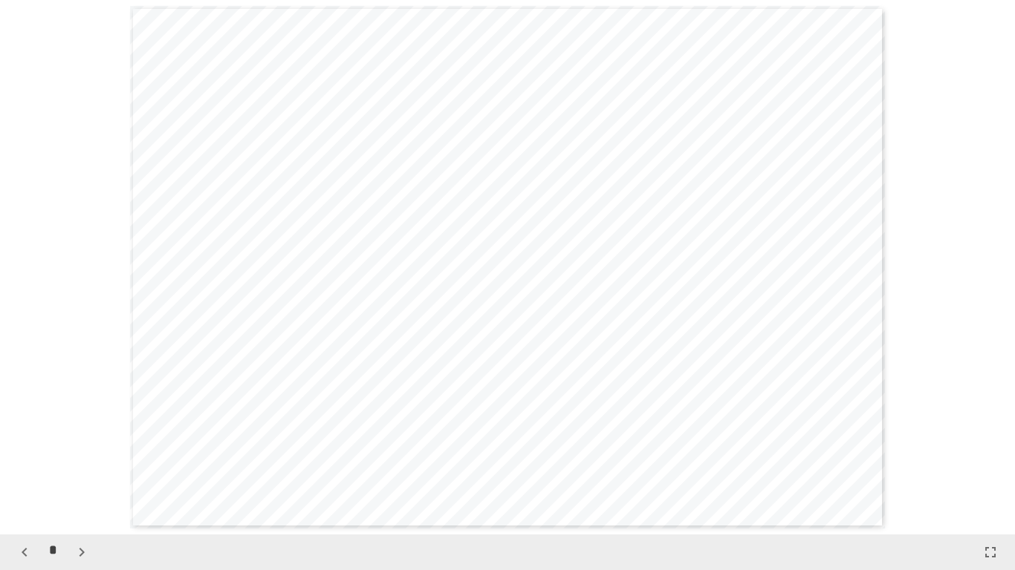
click at [82, 488] on icon "button" at bounding box center [82, 553] width 18 height 18
click at [83, 488] on icon "button" at bounding box center [89, 553] width 18 height 18
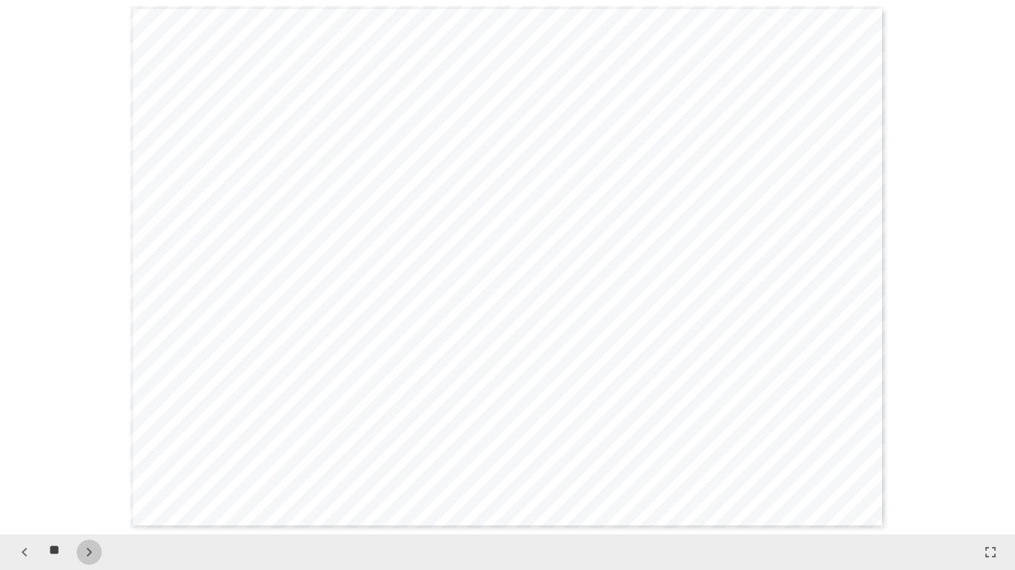
scroll to position [5348, 0]
click at [83, 488] on icon "button" at bounding box center [89, 553] width 18 height 18
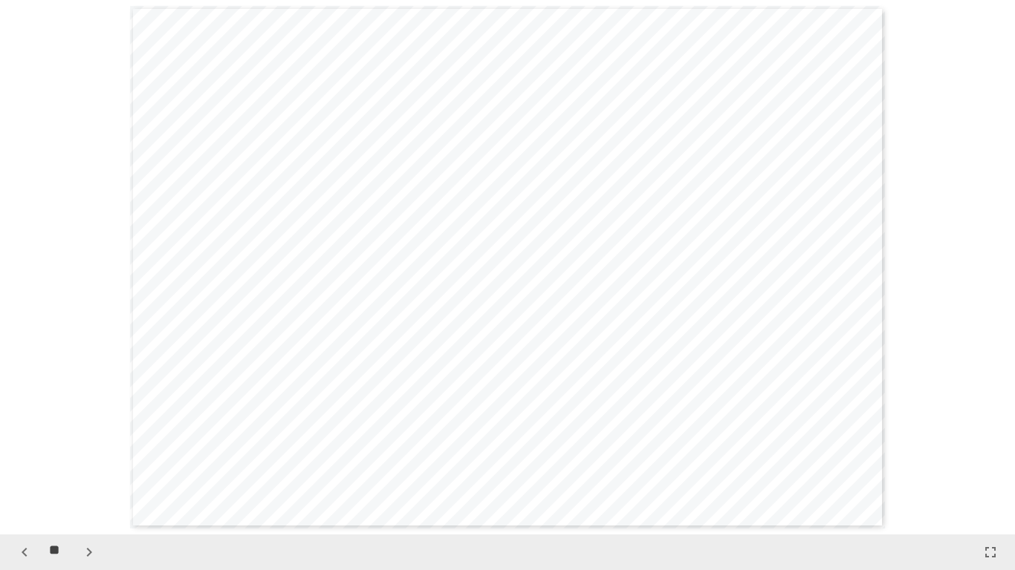
click at [83, 488] on icon "button" at bounding box center [89, 553] width 18 height 18
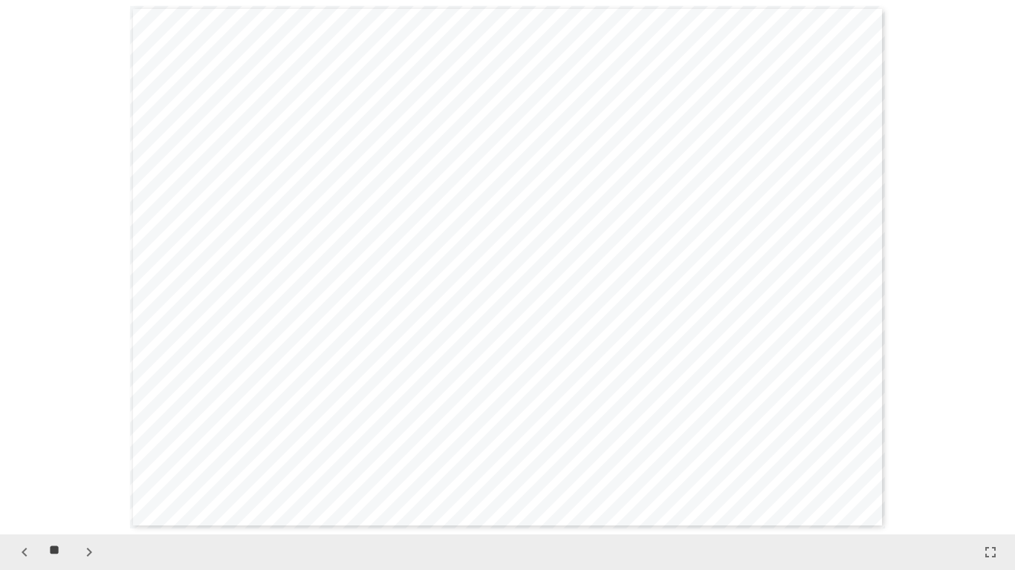
scroll to position [8556, 0]
click at [83, 488] on icon "button" at bounding box center [89, 553] width 18 height 18
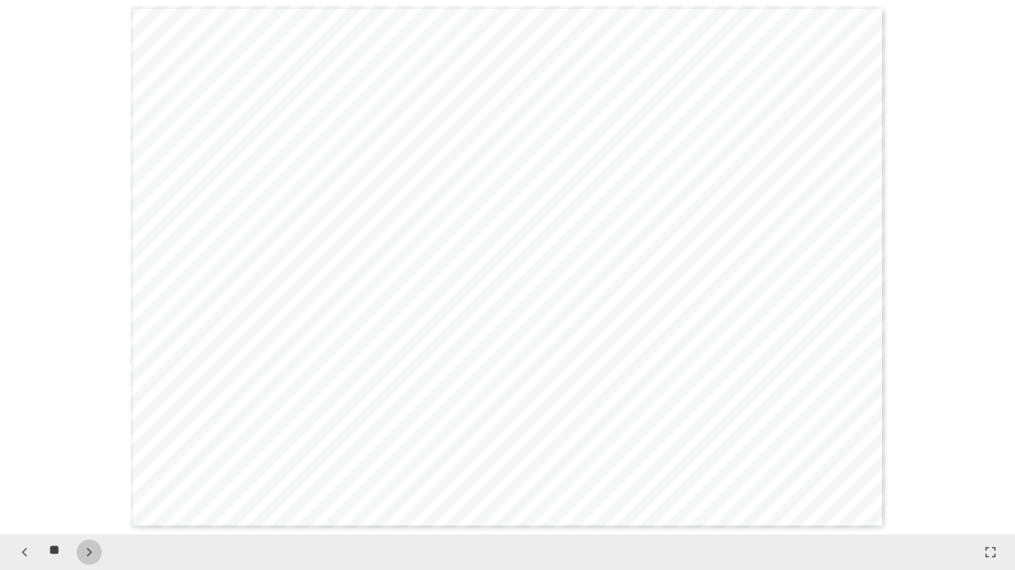
click at [83, 488] on icon "button" at bounding box center [89, 553] width 18 height 18
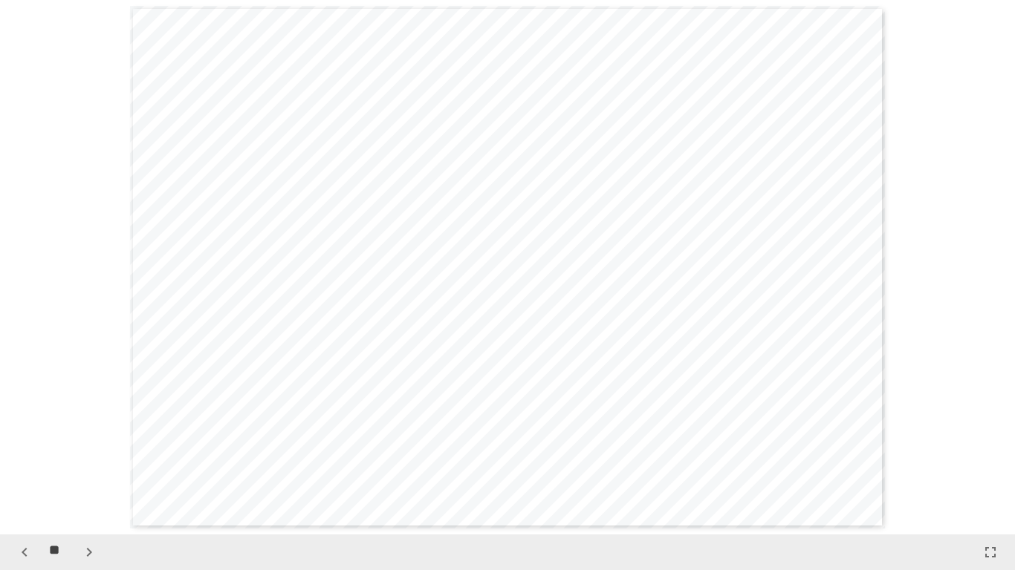
click at [83, 488] on icon "button" at bounding box center [89, 553] width 18 height 18
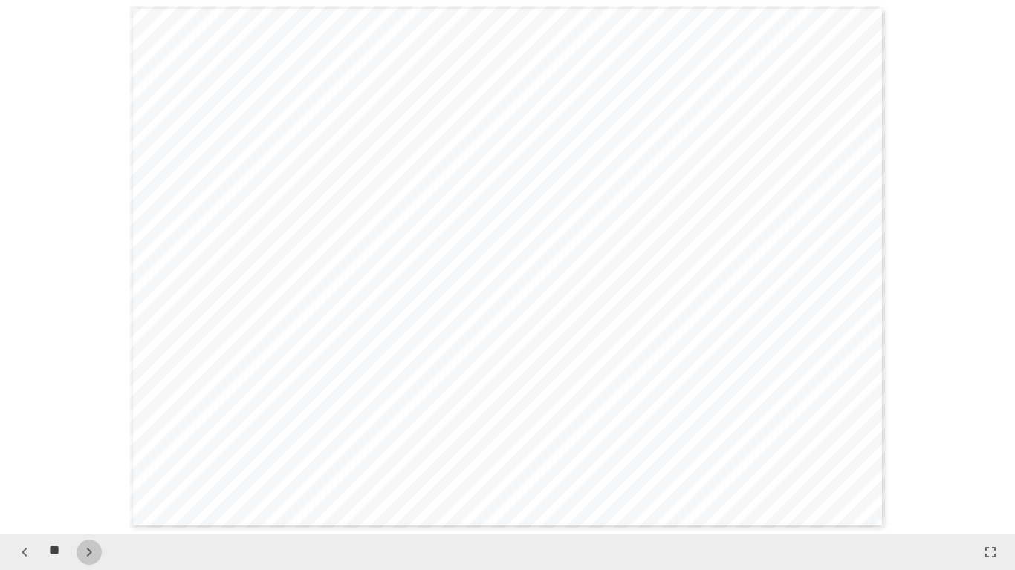
scroll to position [12834, 0]
click at [84, 488] on icon "button" at bounding box center [89, 553] width 18 height 18
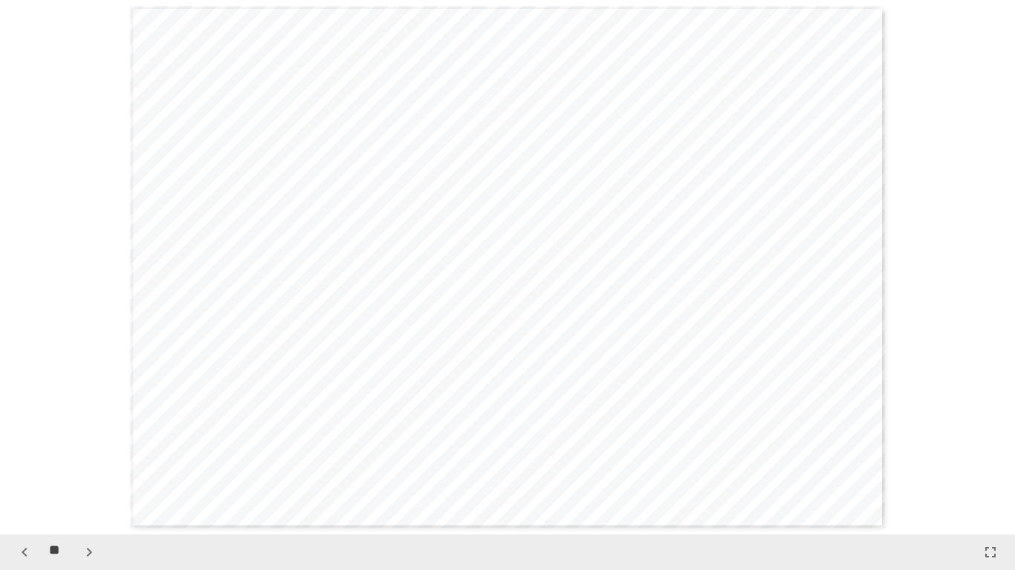
click at [84, 488] on icon "button" at bounding box center [89, 553] width 18 height 18
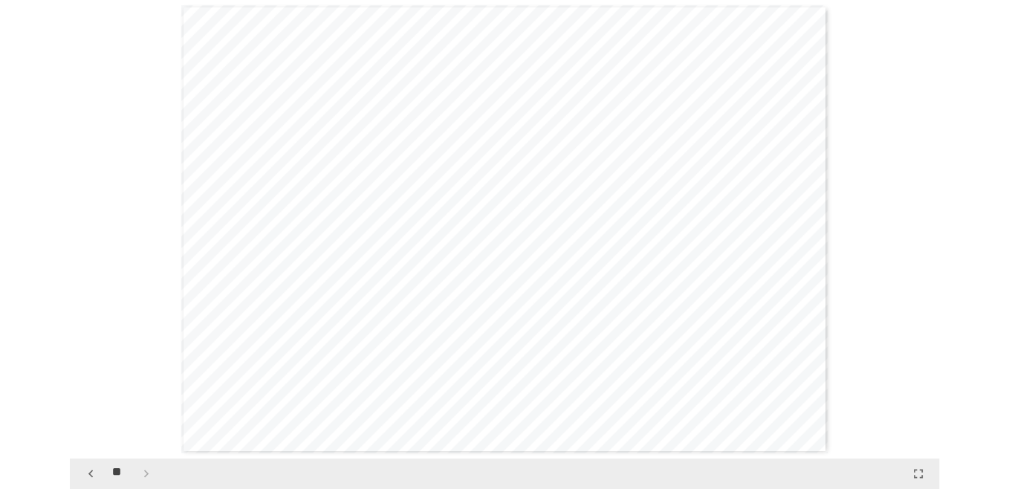
scroll to position [14973, 0]
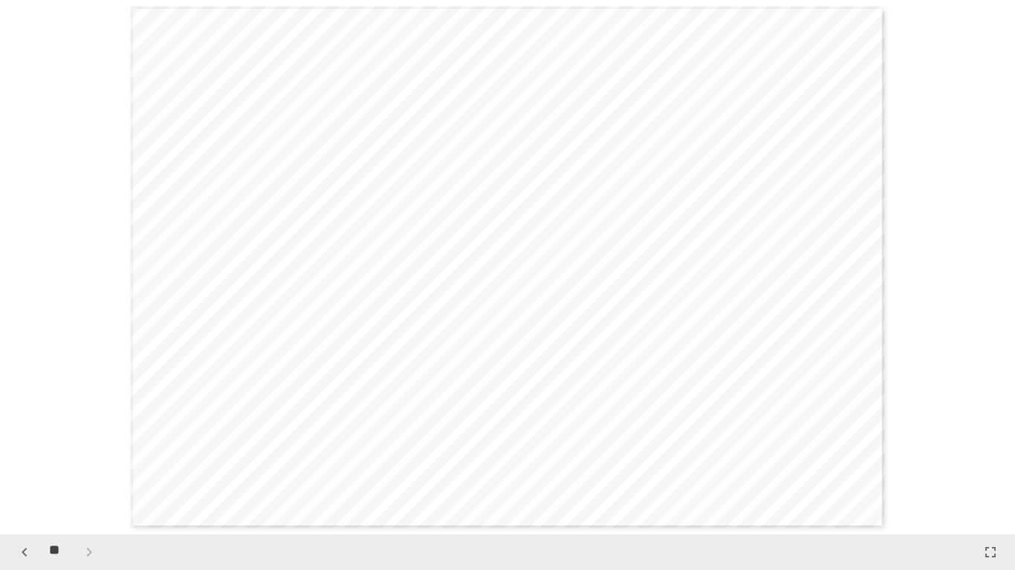
click at [84, 488] on div "**" at bounding box center [57, 552] width 90 height 25
click at [989, 488] on icon "button" at bounding box center [990, 553] width 18 height 18
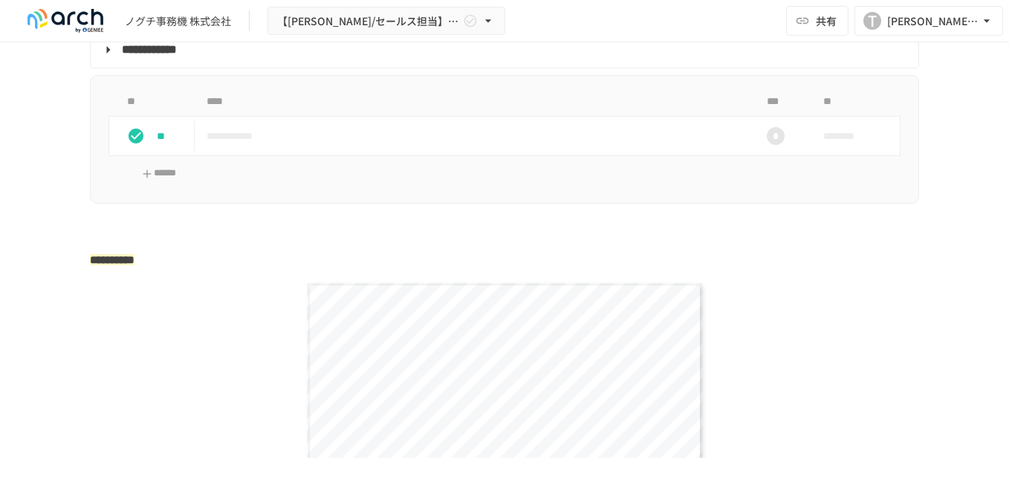
scroll to position [2045, 0]
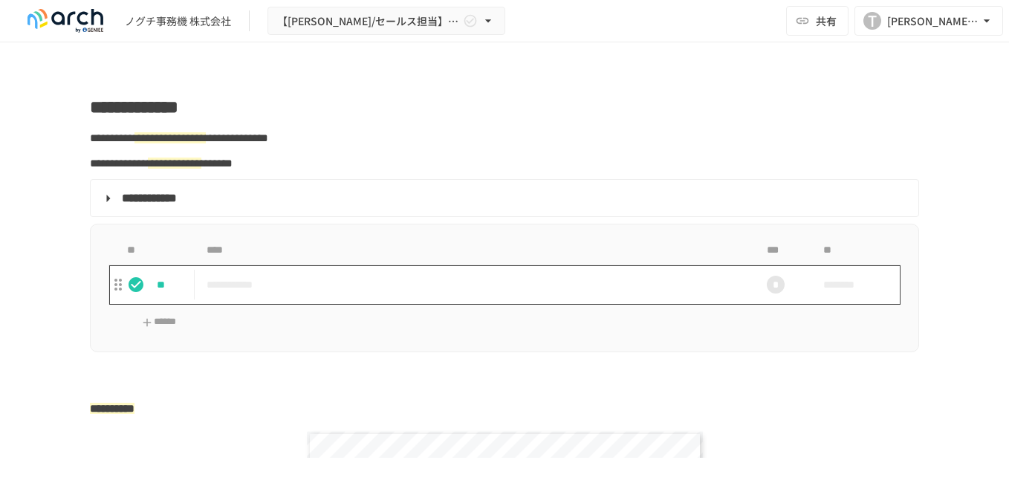
click at [290, 294] on p "**********" at bounding box center [472, 285] width 533 height 19
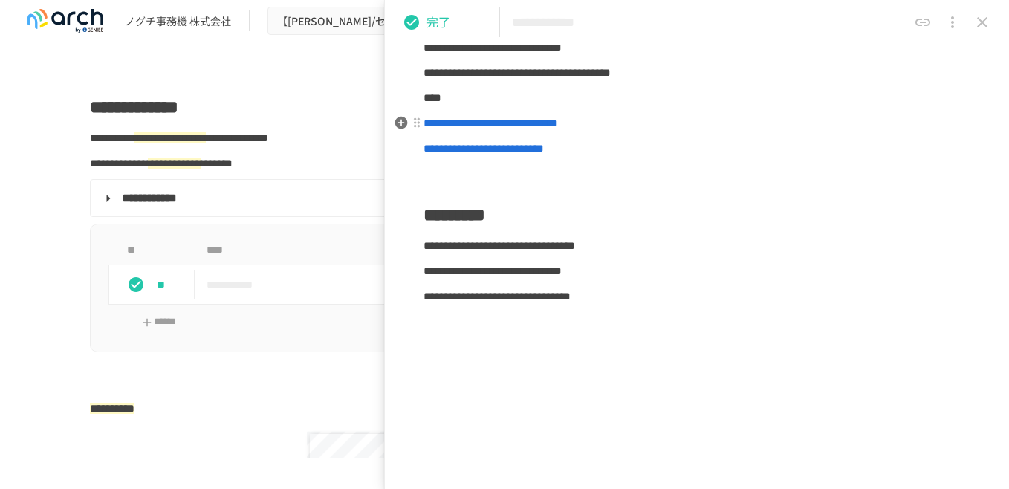
scroll to position [223, 0]
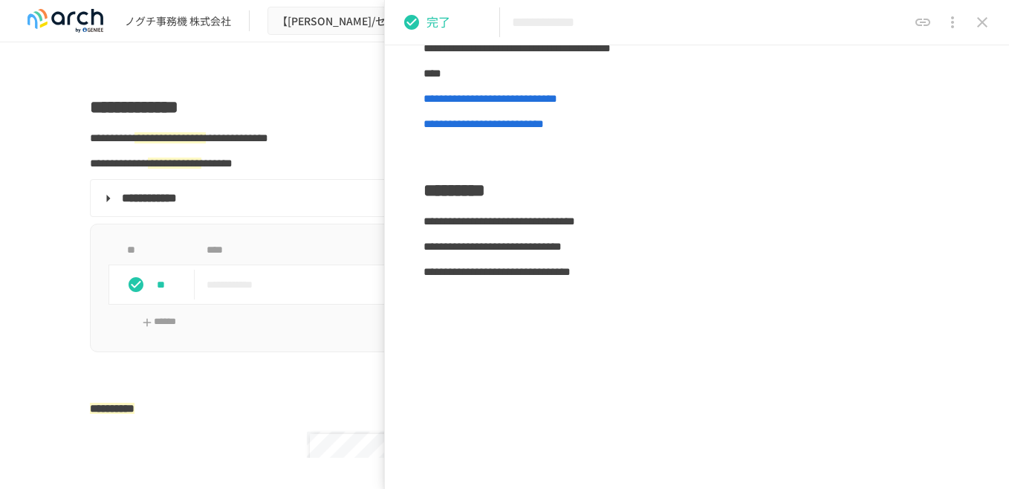
click at [981, 28] on icon "close drawer" at bounding box center [982, 22] width 18 height 18
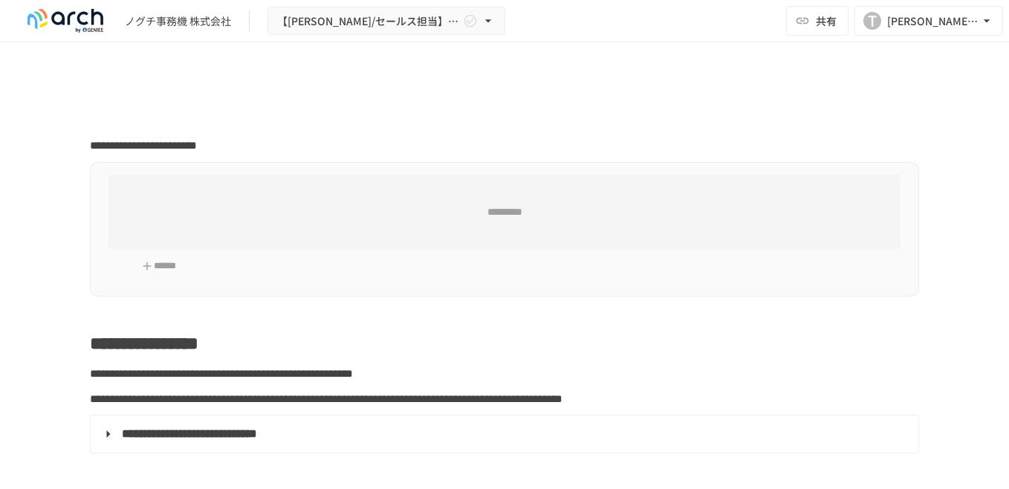
type input "**********"
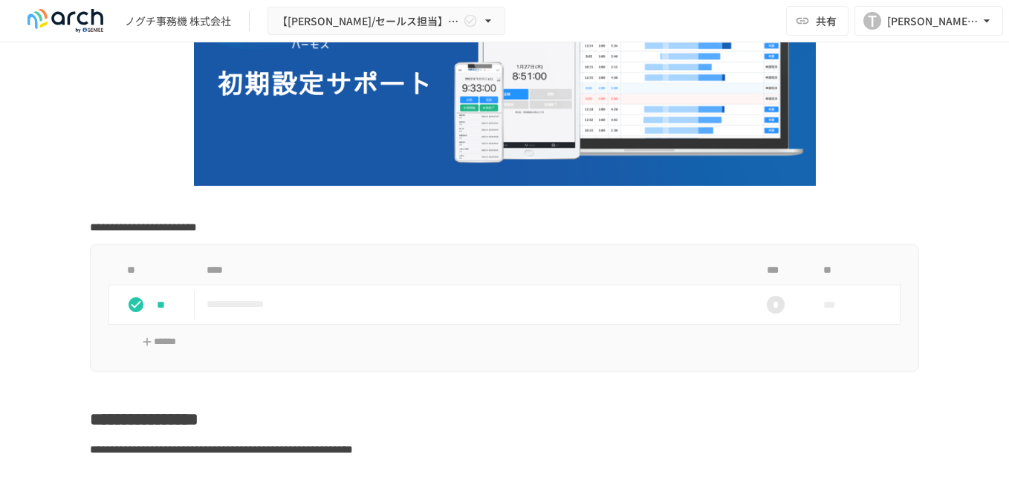
scroll to position [297, 0]
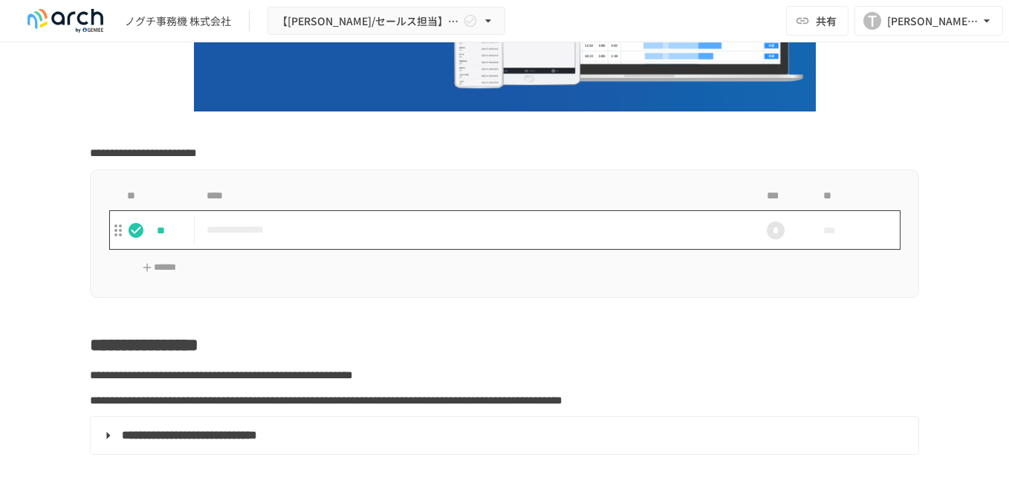
click at [253, 230] on p "**********" at bounding box center [472, 230] width 533 height 19
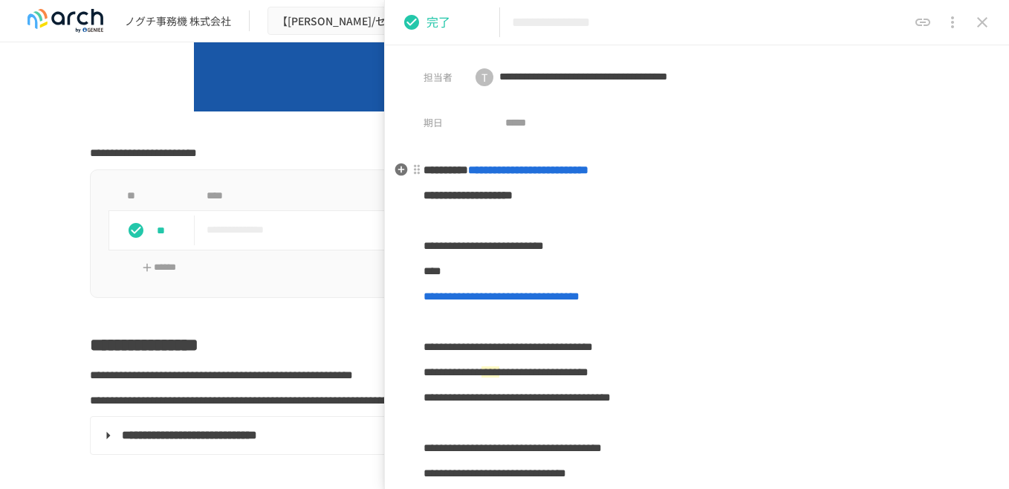
click at [588, 173] on strong "**********" at bounding box center [528, 169] width 120 height 11
